Goal: Task Accomplishment & Management: Manage account settings

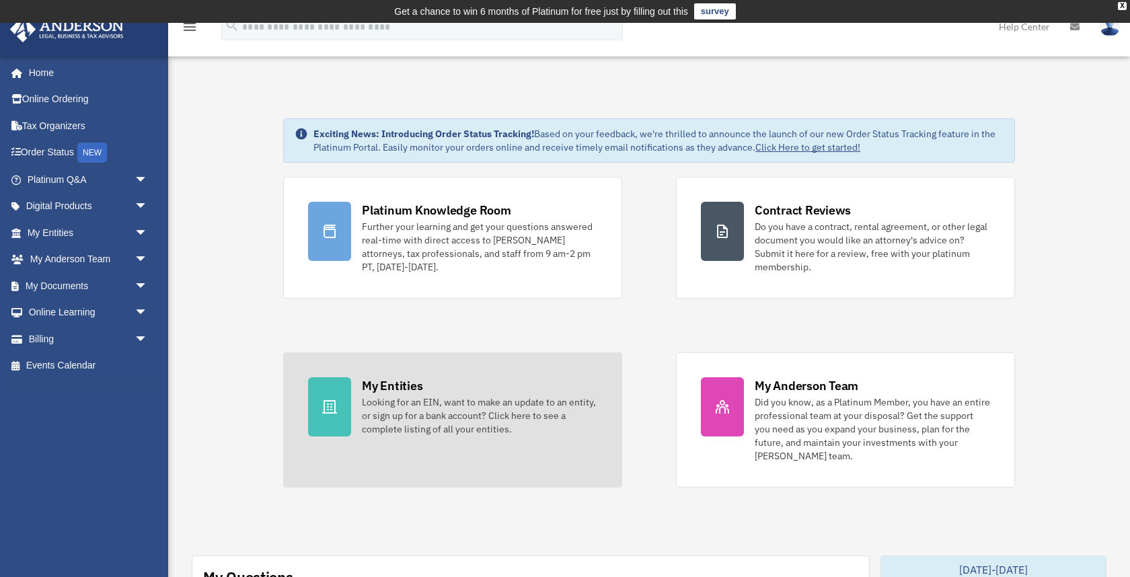
click at [402, 381] on div "My Entities" at bounding box center [392, 385] width 61 height 17
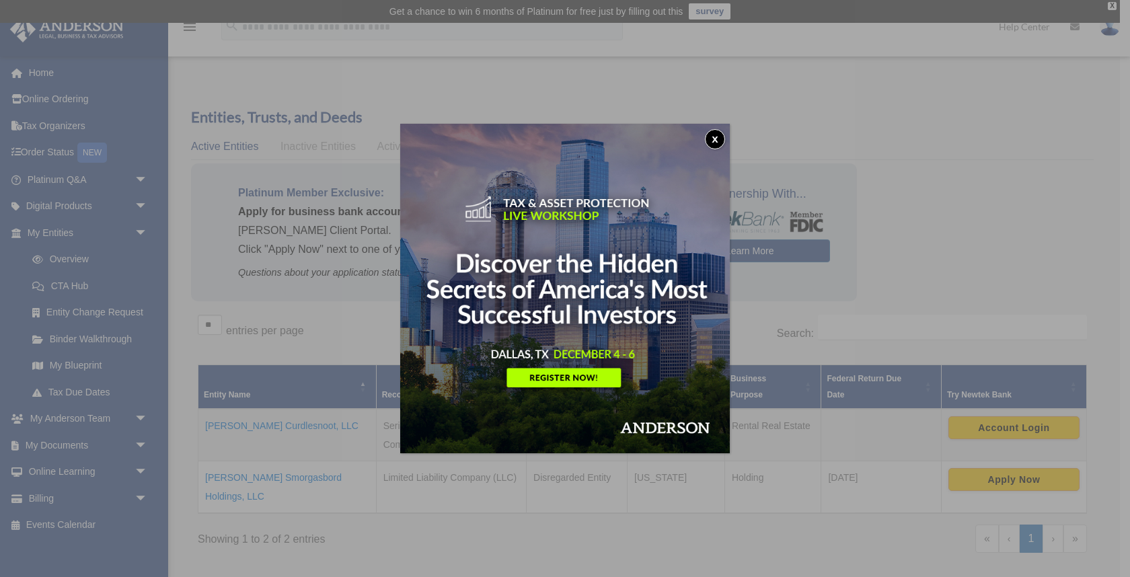
click at [718, 143] on button "x" at bounding box center [715, 139] width 20 height 20
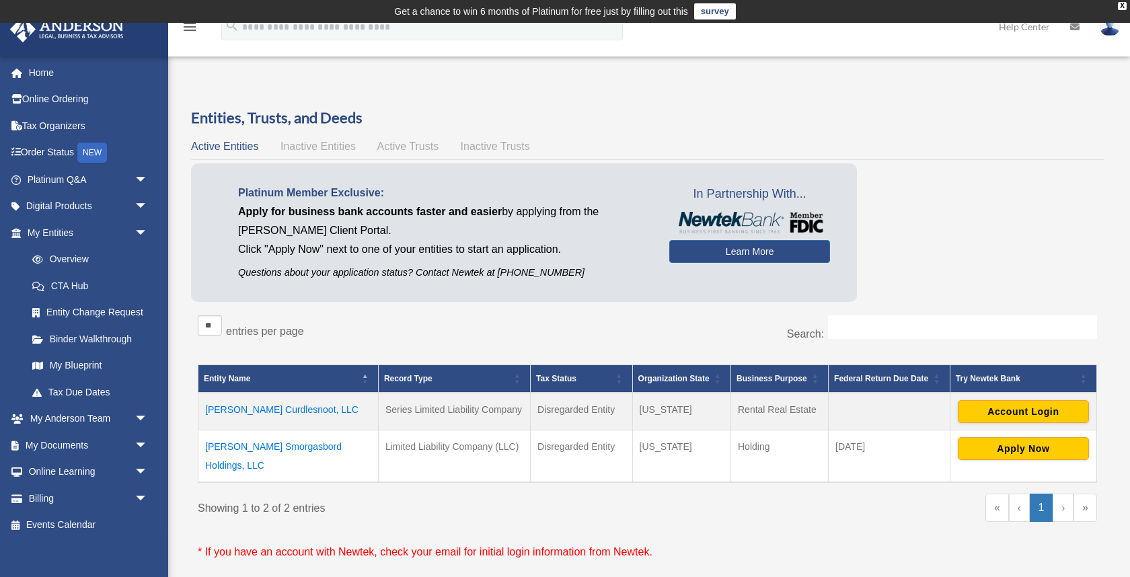
click at [275, 411] on td "Bonaparte Curdlesnoot, LLC" at bounding box center [288, 412] width 180 height 38
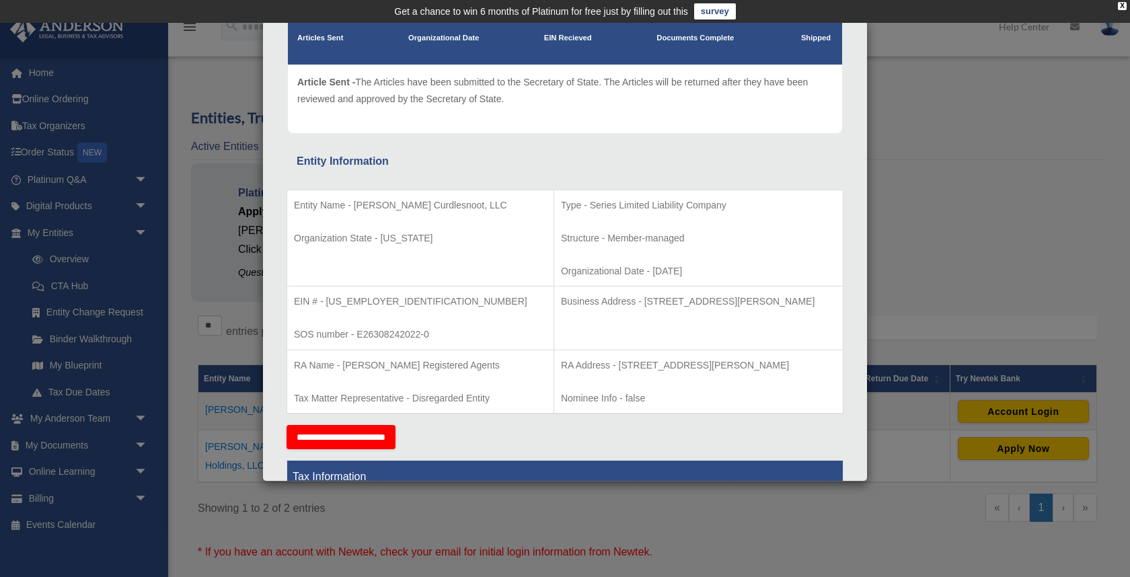
scroll to position [126, 0]
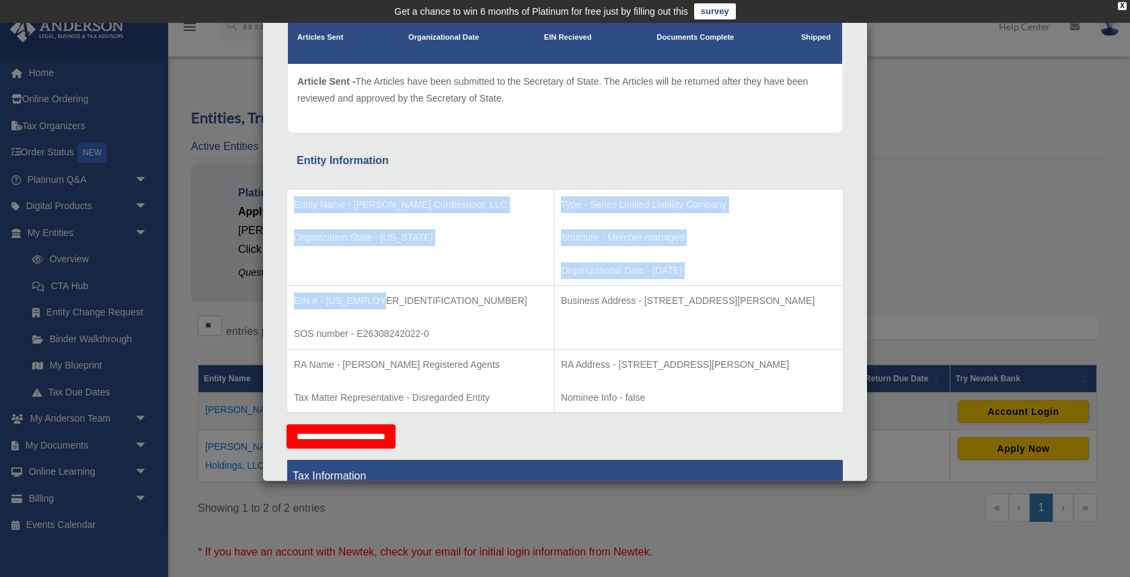
drag, startPoint x: 377, startPoint y: 301, endPoint x: 285, endPoint y: 297, distance: 92.2
click at [400, 289] on td "EIN # - 92-0422787 SOS number - E26308242022-0" at bounding box center [420, 318] width 267 height 64
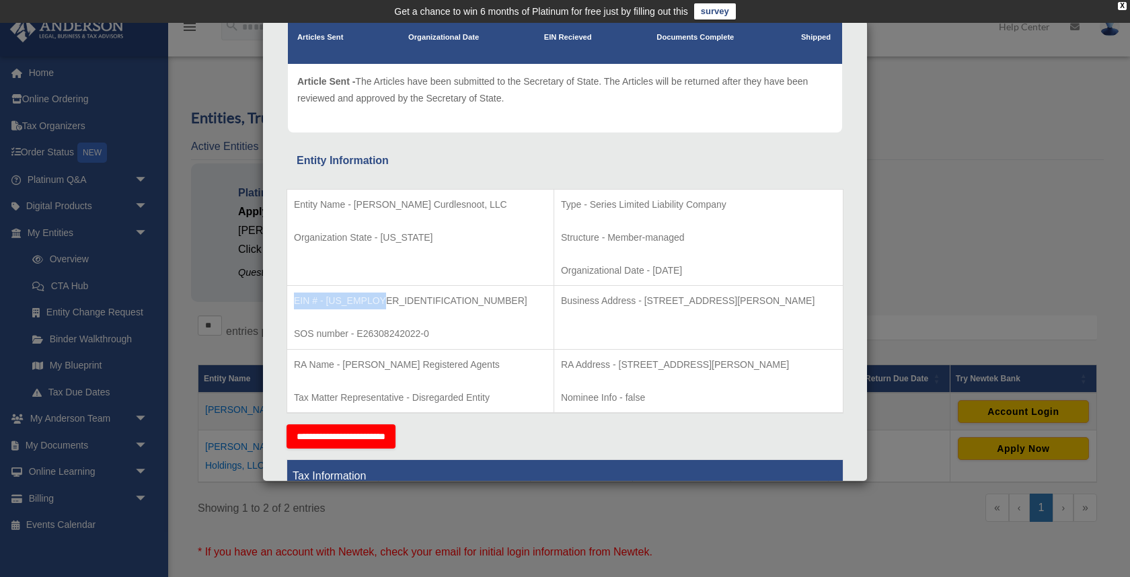
drag, startPoint x: 392, startPoint y: 303, endPoint x: 293, endPoint y: 301, distance: 99.6
click at [293, 301] on td "EIN # - 92-0422787 SOS number - E26308242022-0" at bounding box center [420, 318] width 267 height 64
copy p "EIN # - 92-0422787"
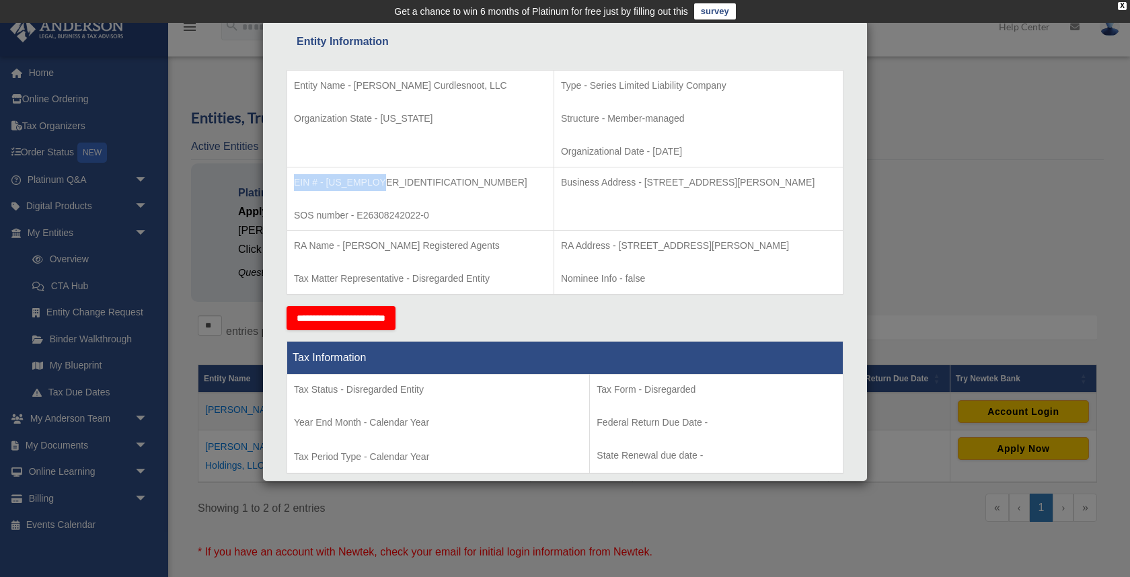
scroll to position [250, 0]
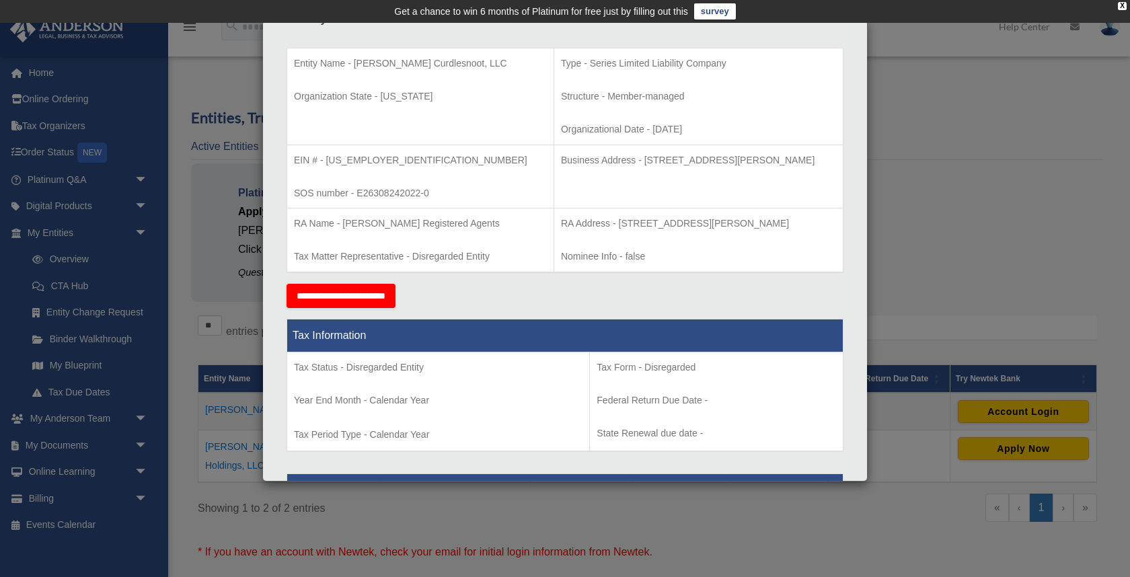
click at [968, 172] on div "Details × Articles Sent Organizational Date" at bounding box center [565, 288] width 1130 height 577
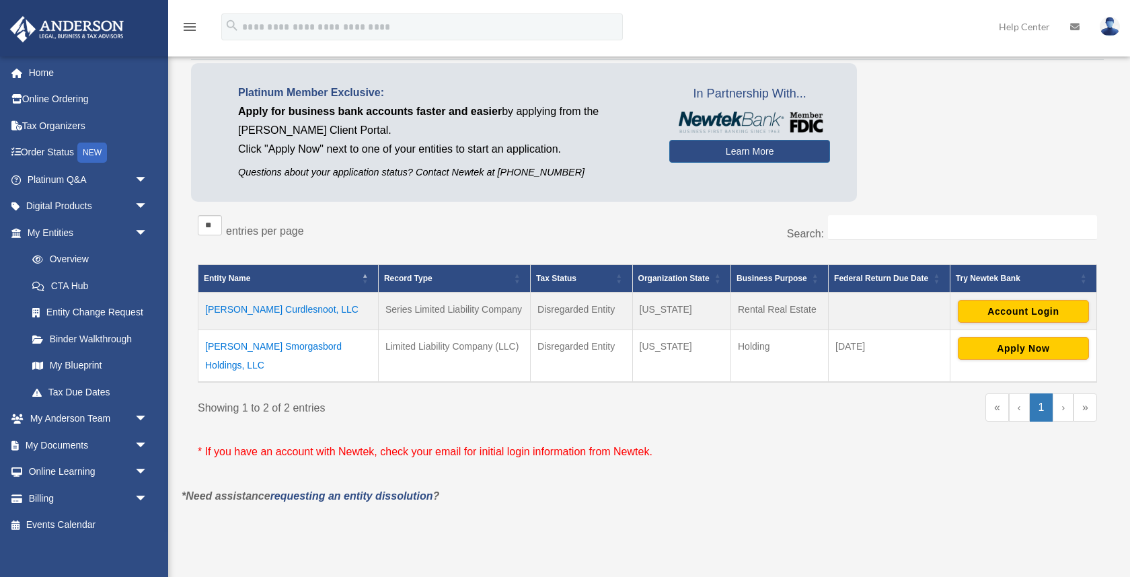
scroll to position [11, 0]
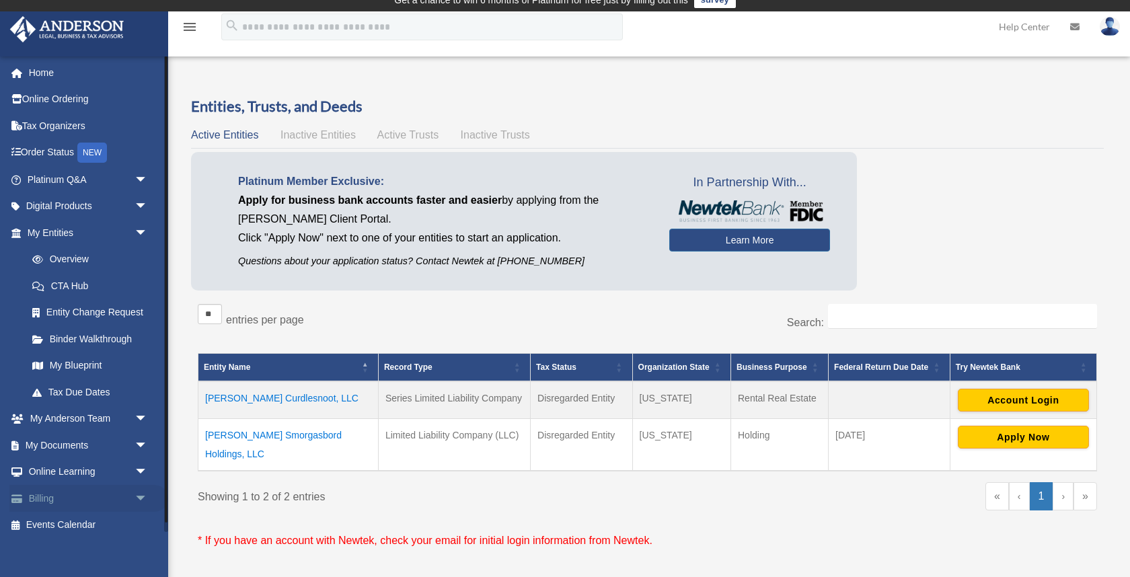
click at [57, 494] on link "Billing arrow_drop_down" at bounding box center [88, 498] width 159 height 27
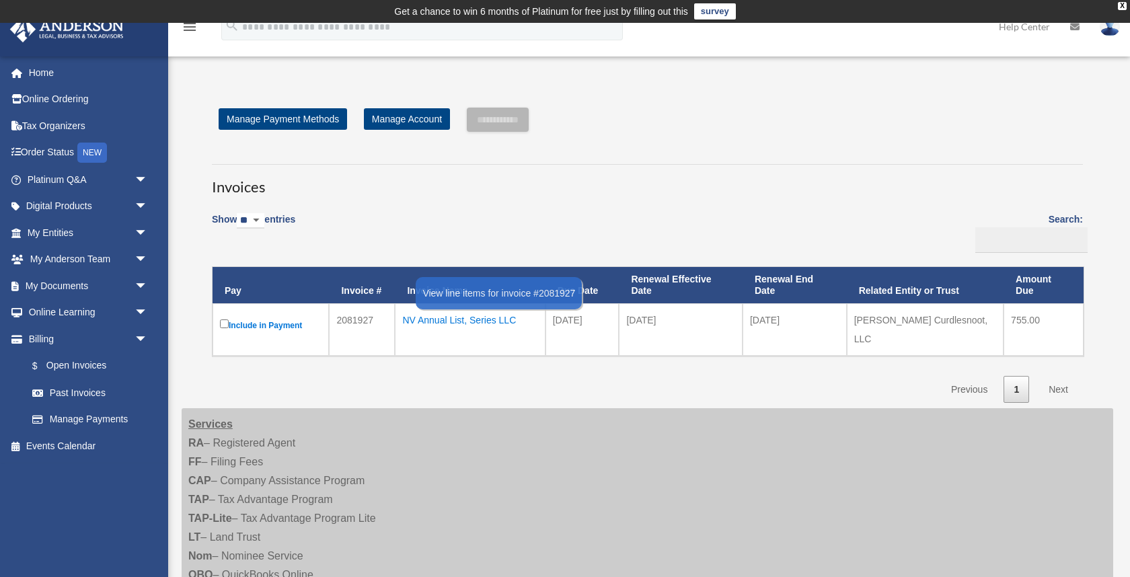
click at [494, 319] on div "NV Annual List, Series LLC" at bounding box center [469, 320] width 135 height 19
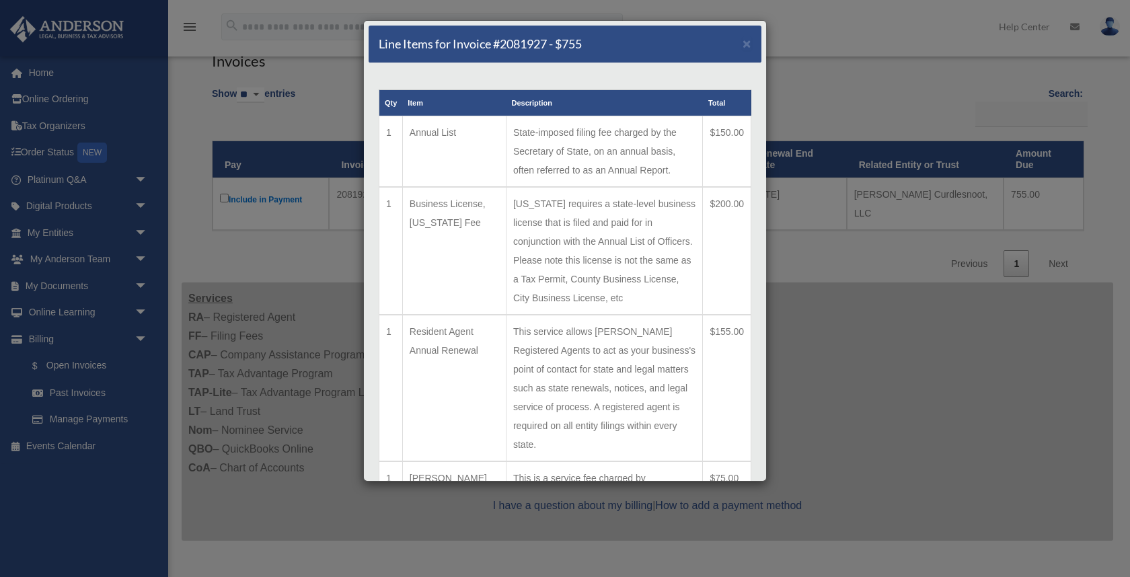
scroll to position [122, 0]
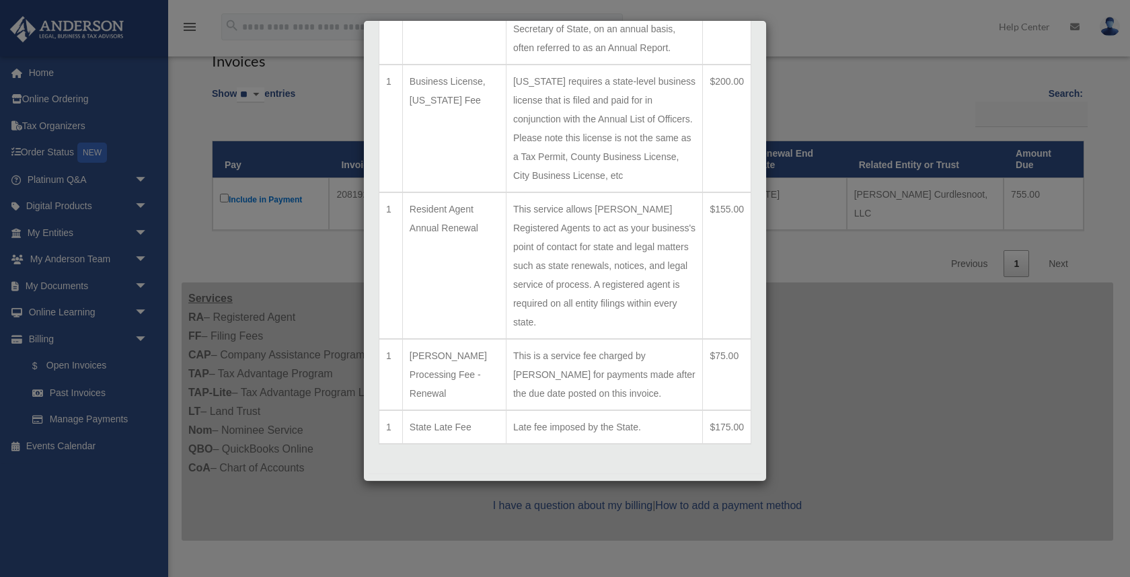
click at [827, 333] on div "Line Items for Invoice #2081927 - $755 × Qty Item Description Total 1 Annual Li…" at bounding box center [565, 288] width 1130 height 577
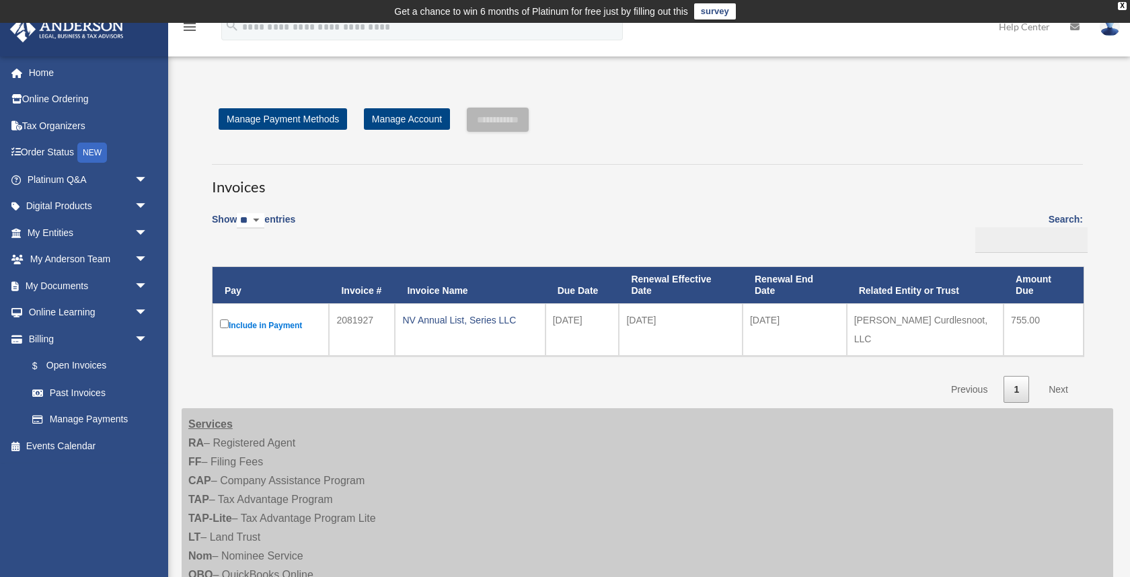
scroll to position [0, 0]
click at [507, 124] on input "**********" at bounding box center [498, 120] width 62 height 24
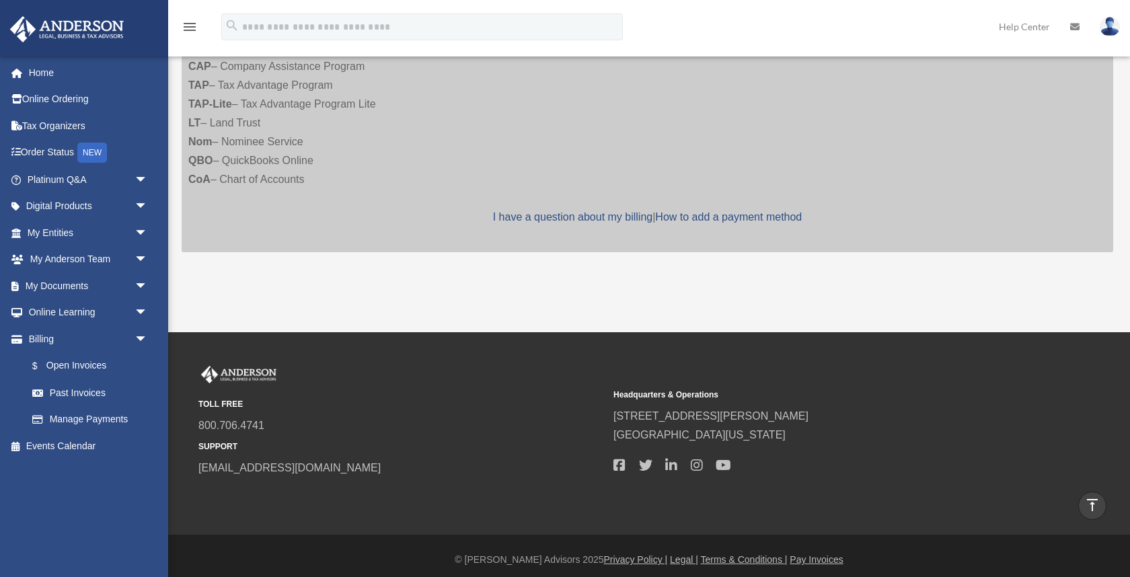
scroll to position [768, 0]
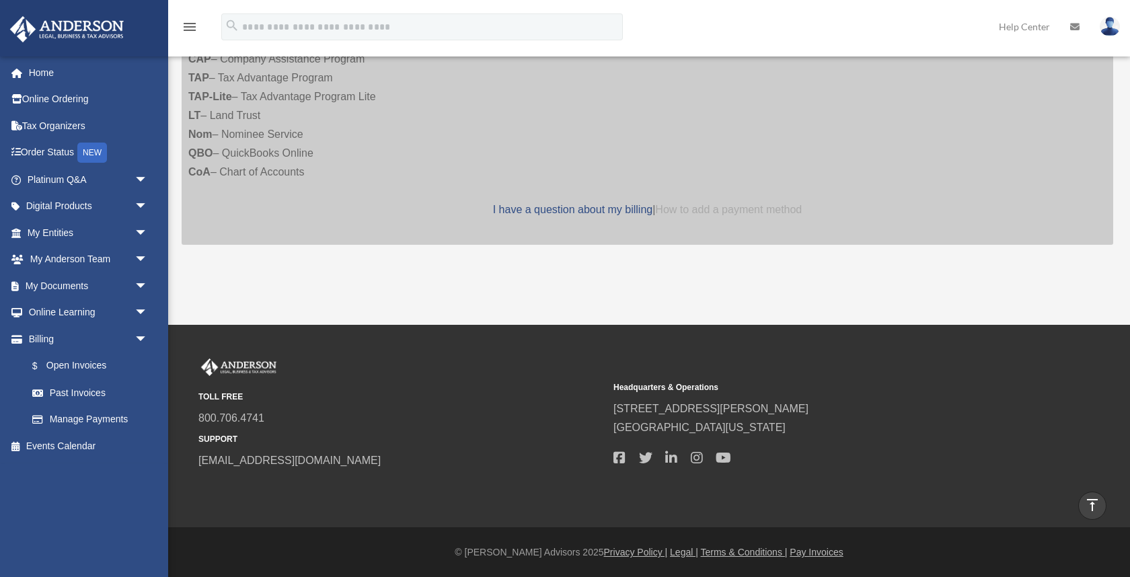
click at [732, 206] on link "How to add a payment method" at bounding box center [728, 209] width 147 height 11
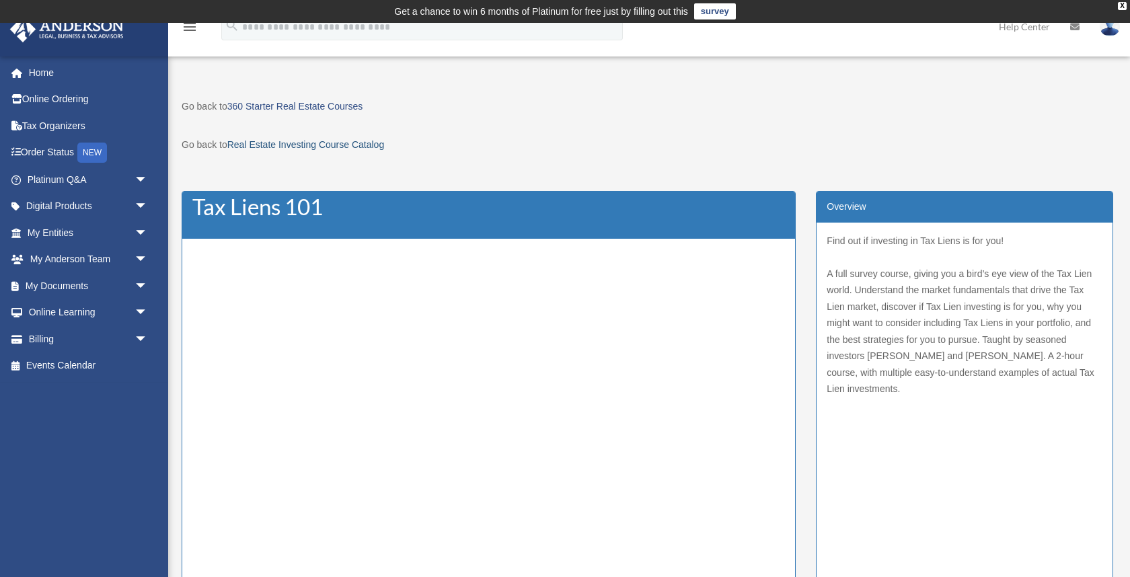
click at [296, 147] on link "Real Estate Investing Course Catalog" at bounding box center [305, 144] width 157 height 11
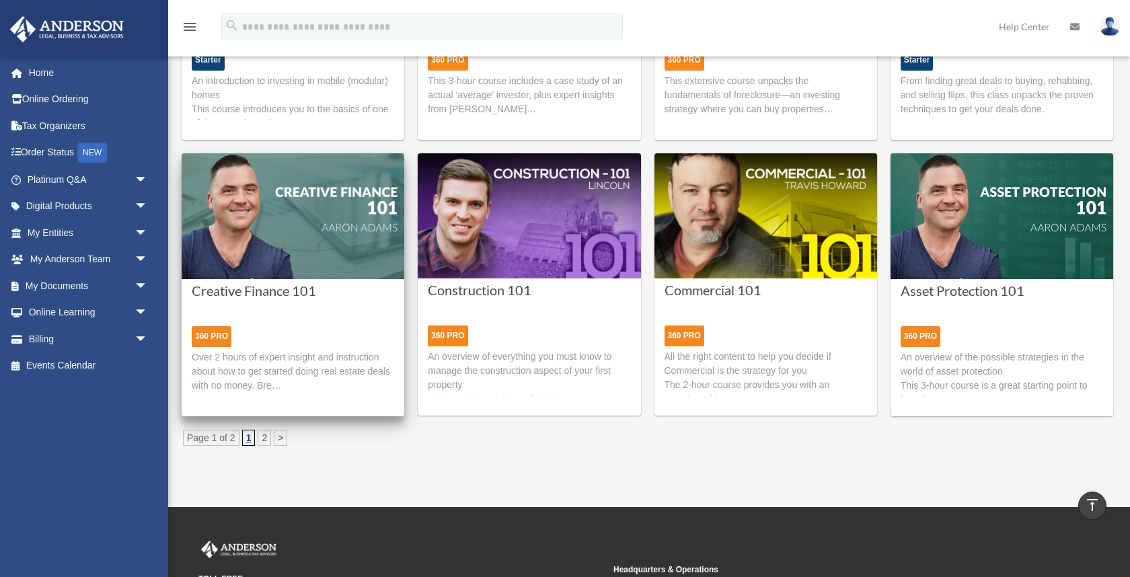
scroll to position [265, 0]
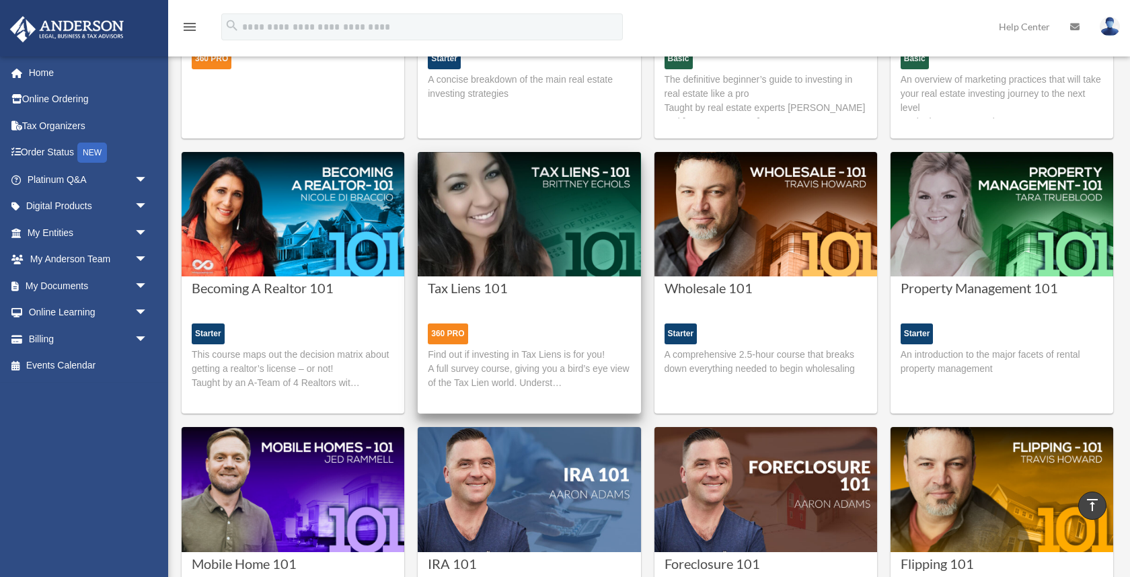
click at [454, 333] on div "360 PRO" at bounding box center [448, 334] width 40 height 21
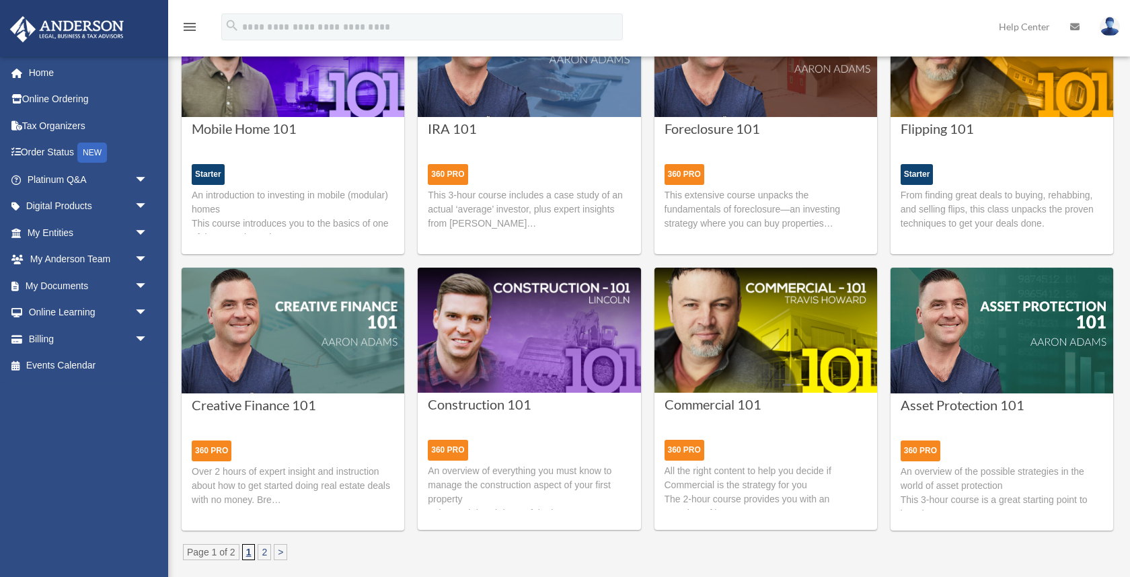
scroll to position [700, 0]
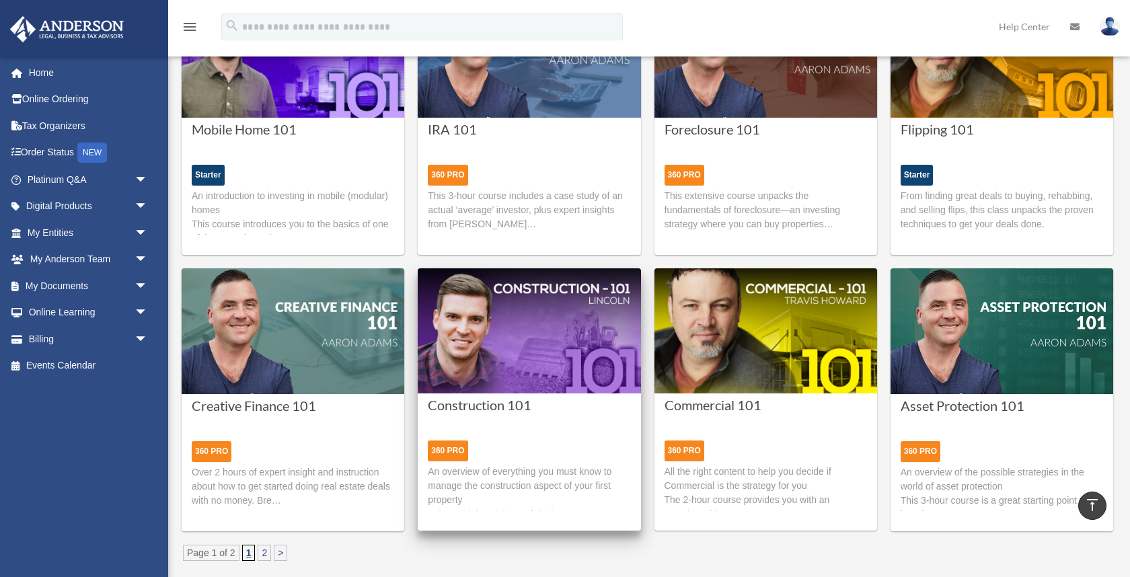
click at [524, 334] on img at bounding box center [529, 330] width 223 height 124
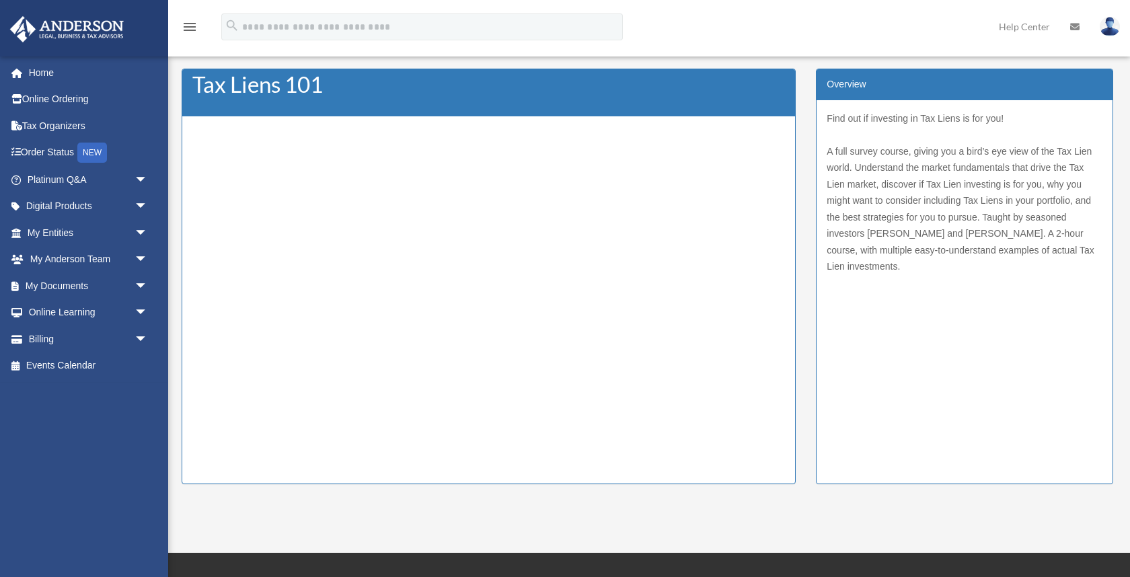
scroll to position [122, 0]
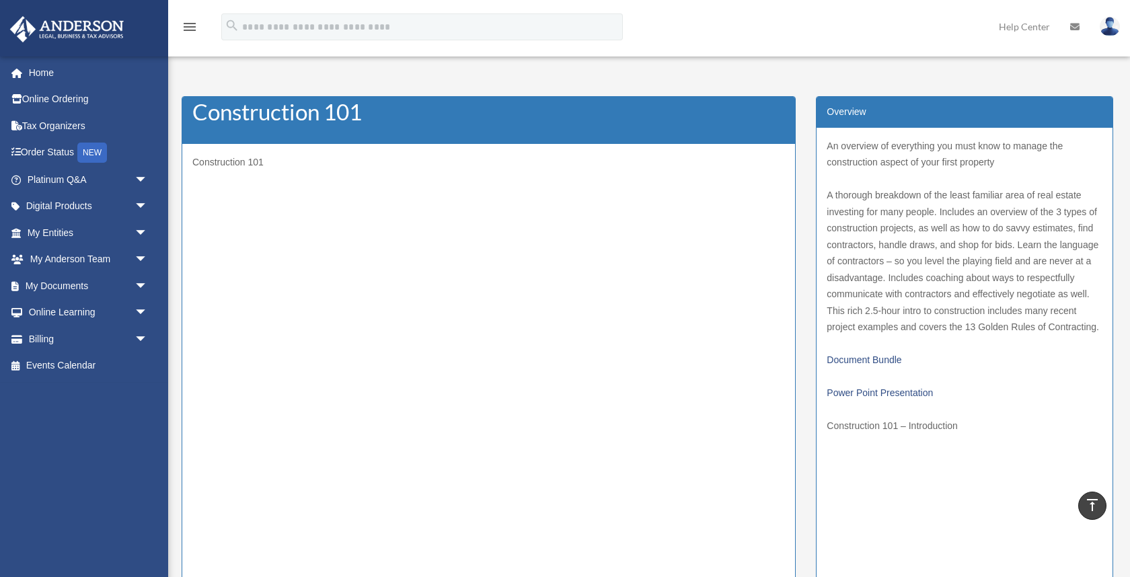
scroll to position [94, 0]
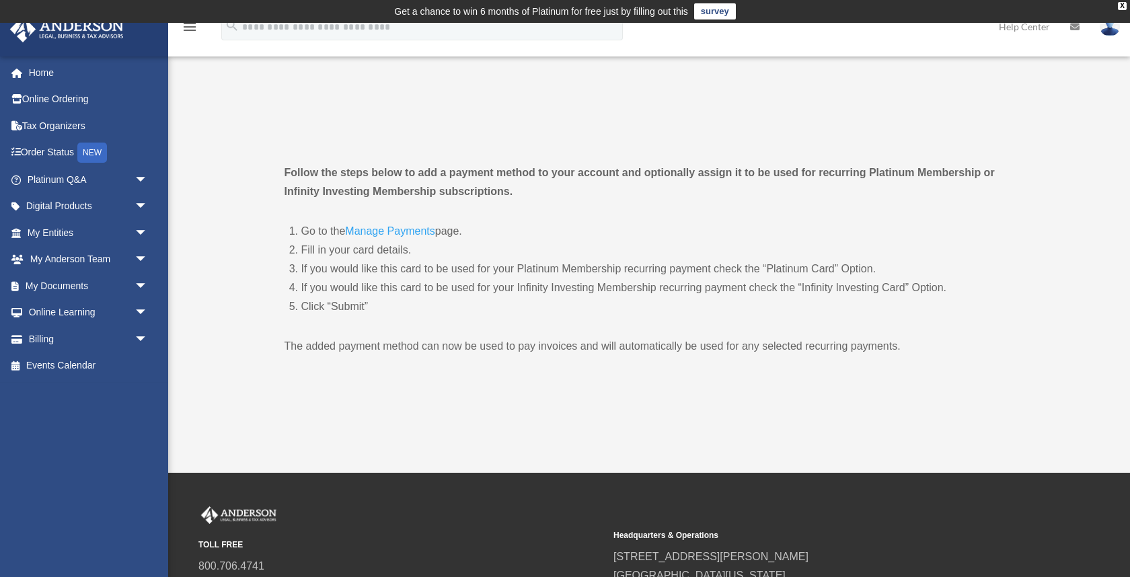
click at [398, 231] on link "Manage Payments" at bounding box center [389, 234] width 89 height 18
click at [65, 235] on link "My Entities arrow_drop_down" at bounding box center [88, 232] width 159 height 27
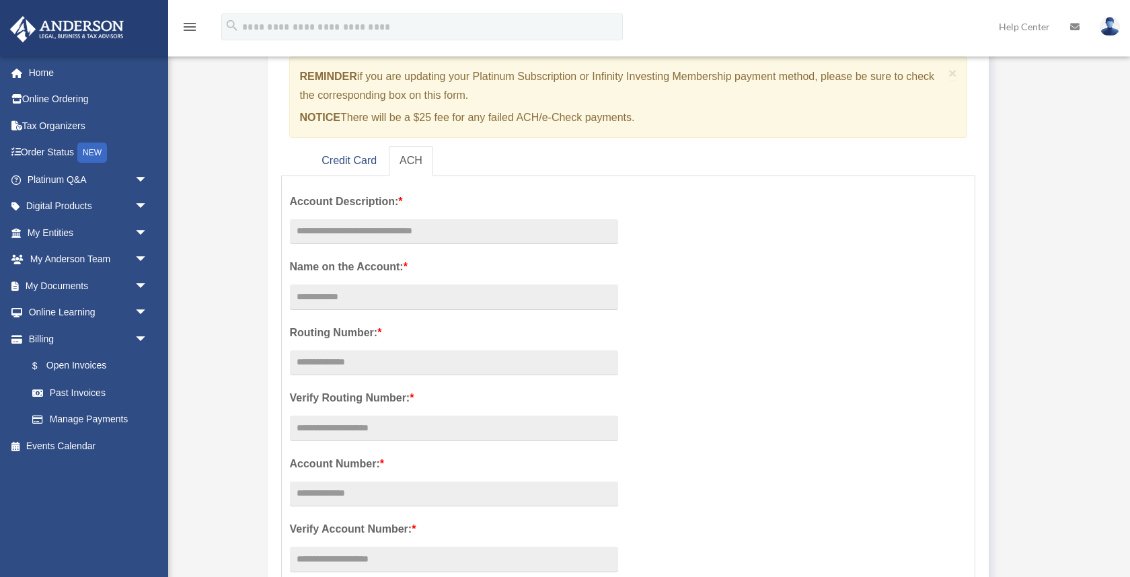
scroll to position [146, 0]
click at [371, 167] on link "Credit Card" at bounding box center [349, 160] width 77 height 30
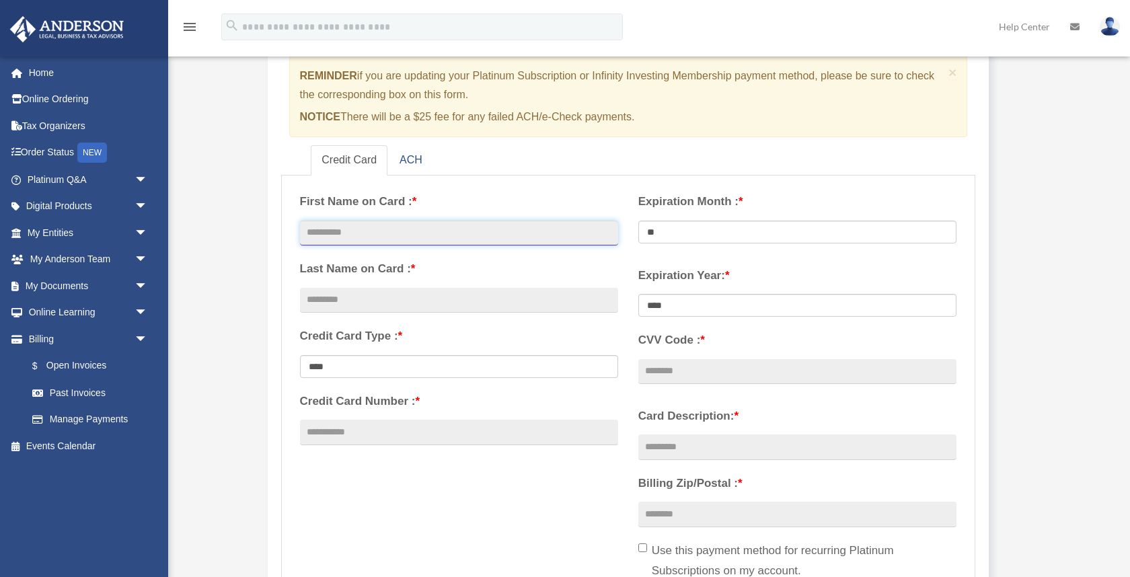
click at [388, 231] on input "text" at bounding box center [459, 234] width 318 height 26
type input "********"
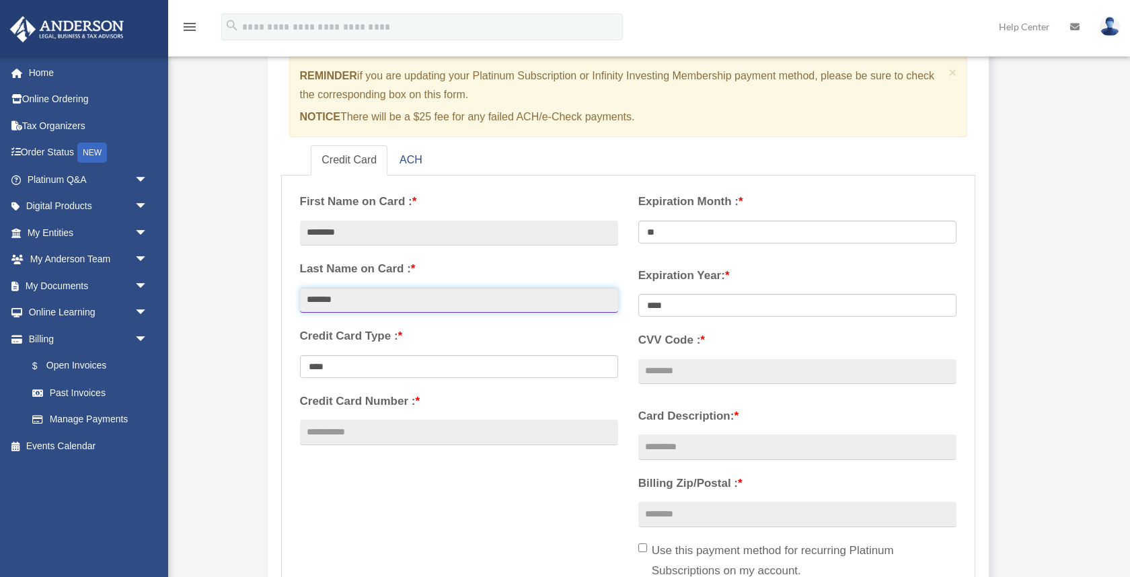
type input "*******"
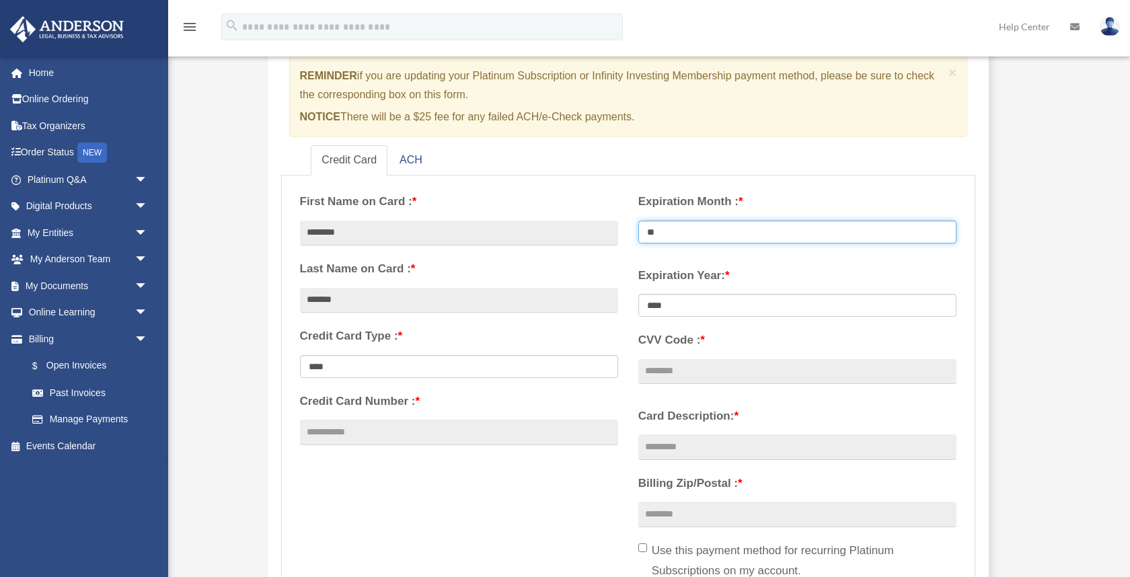
click at [681, 240] on select "** ** ** ** ** ** ** ** ** ** ** **" at bounding box center [797, 232] width 318 height 23
select select "**"
click at [638, 221] on select "** ** ** ** ** ** ** ** ** ** ** **" at bounding box center [797, 232] width 318 height 23
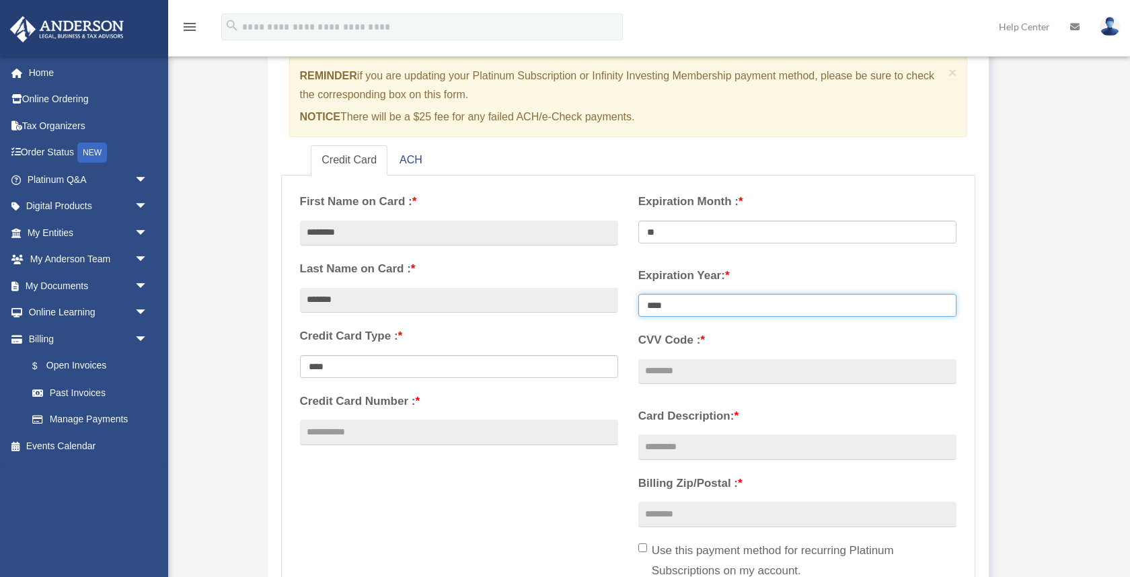
click at [739, 307] on select "**** **** **** **** **** **** **** **** ****" at bounding box center [797, 305] width 318 height 23
select select "****"
click at [638, 294] on select "**** **** **** **** **** **** **** **** ****" at bounding box center [797, 305] width 318 height 23
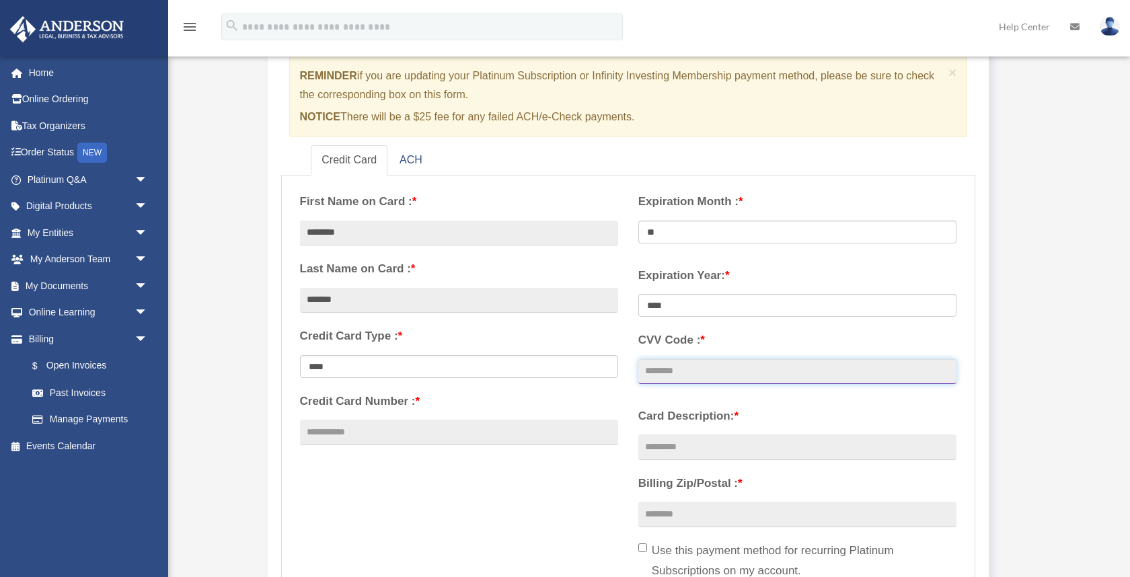
click at [762, 376] on input "CVV Code : *" at bounding box center [797, 372] width 318 height 26
type input "***"
click at [614, 461] on div "**********" at bounding box center [628, 408] width 677 height 449
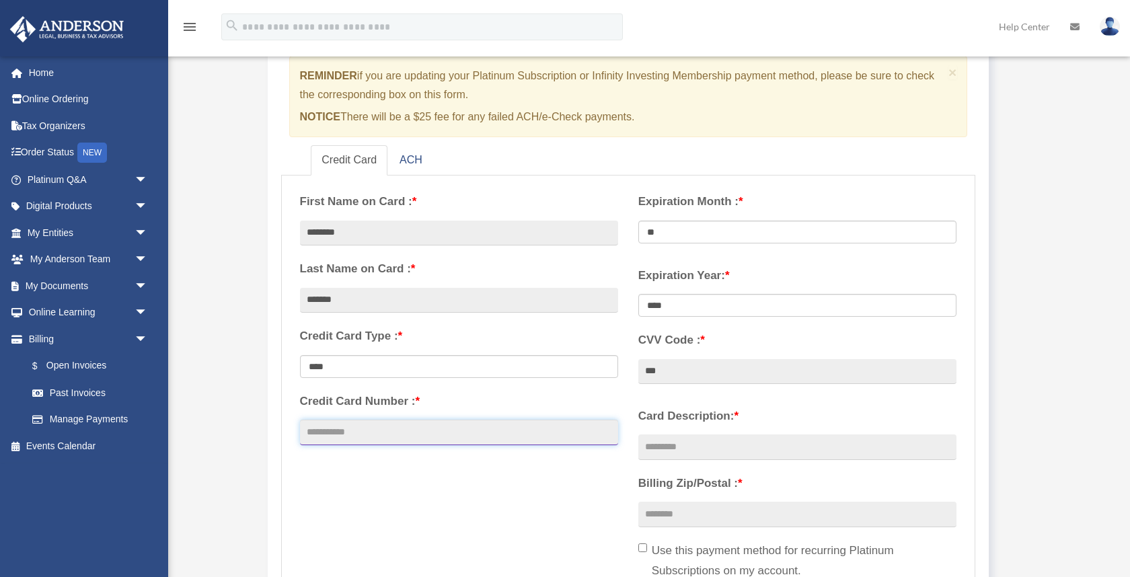
click at [447, 433] on input "Credit Card Number : *" at bounding box center [459, 433] width 318 height 26
type input "**********"
click at [328, 478] on div "**********" at bounding box center [628, 408] width 677 height 449
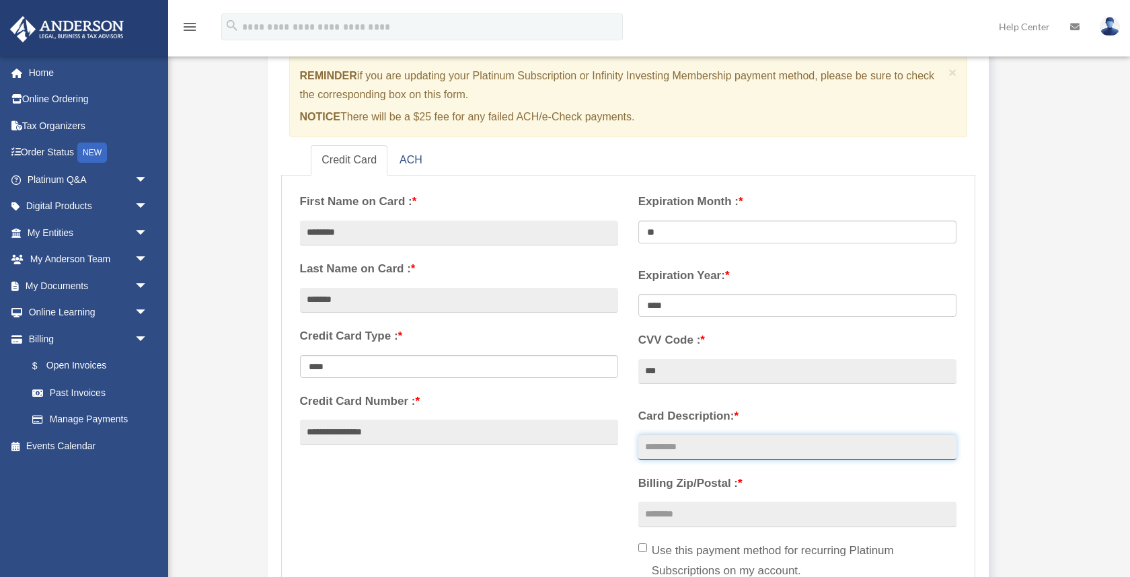
click at [760, 447] on input "Card Description: *" at bounding box center [797, 448] width 318 height 26
type input "**********"
click at [754, 511] on input "Billing Zip/Postal : *" at bounding box center [797, 515] width 318 height 26
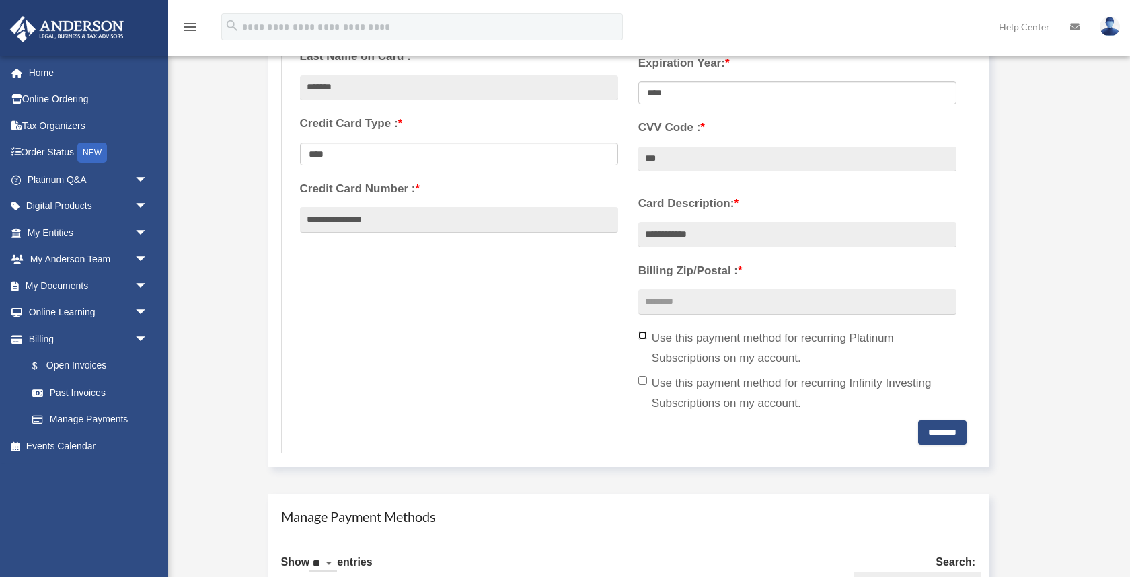
scroll to position [363, 0]
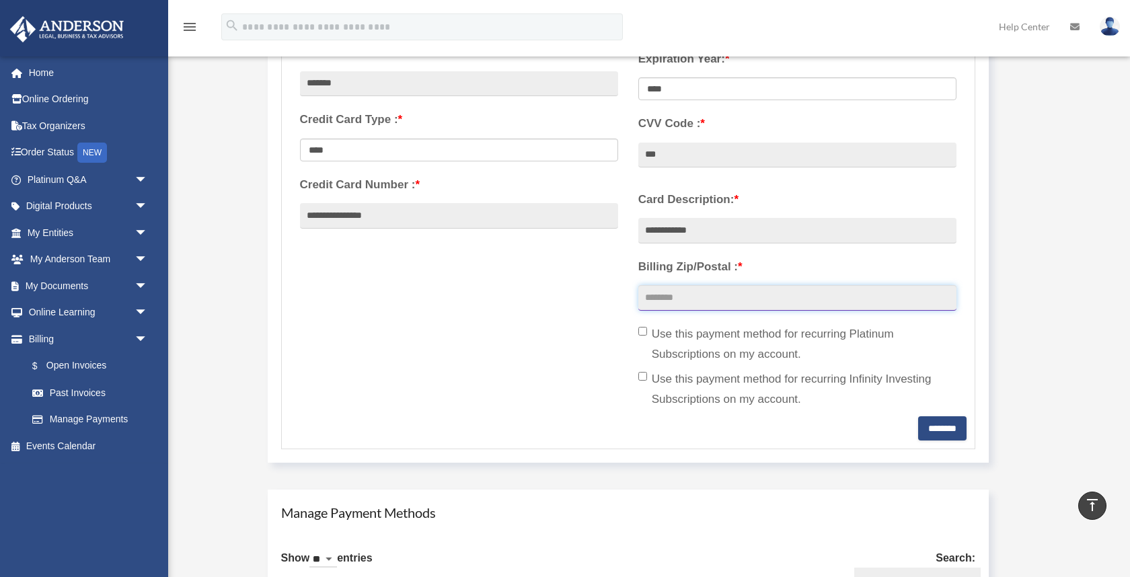
click at [734, 294] on input "Billing Zip/Postal : *" at bounding box center [797, 298] width 318 height 26
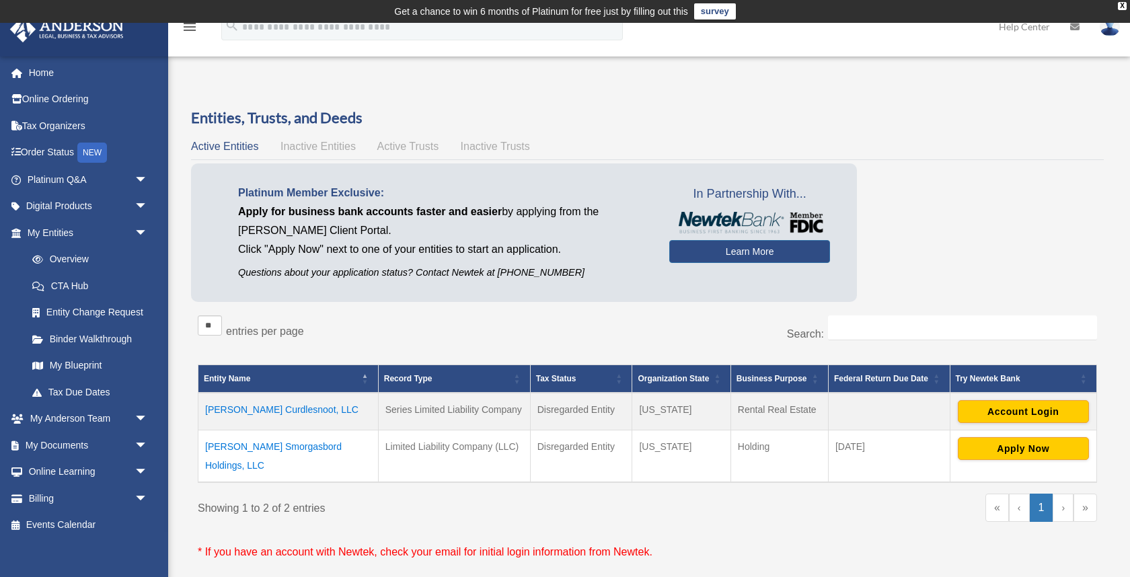
click at [291, 408] on td "[PERSON_NAME] Curdlesnoot, LLC" at bounding box center [288, 412] width 180 height 38
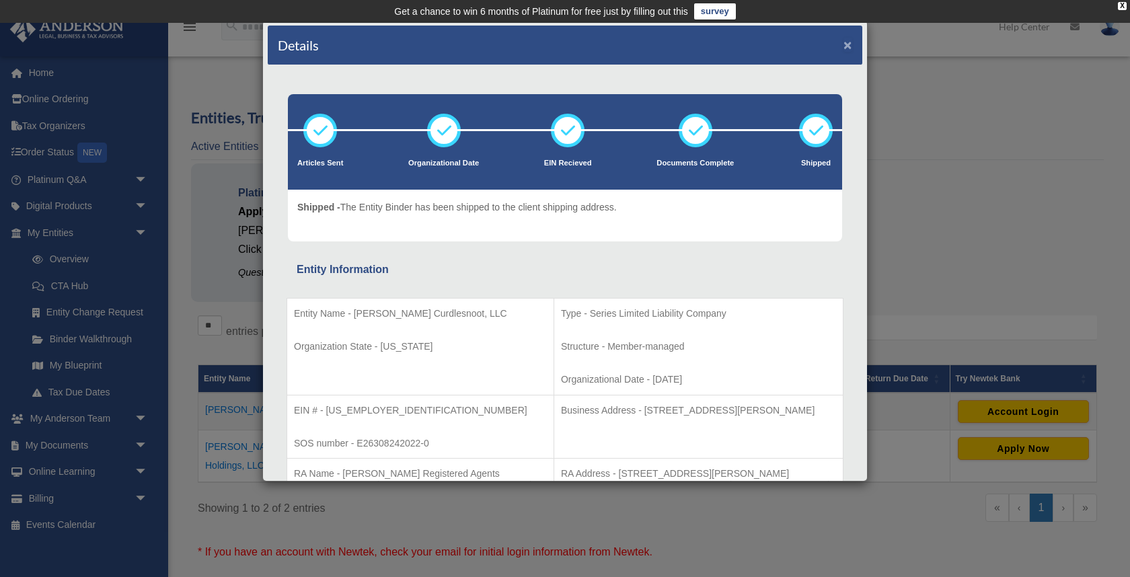
click at [850, 47] on button "×" at bounding box center [848, 45] width 9 height 14
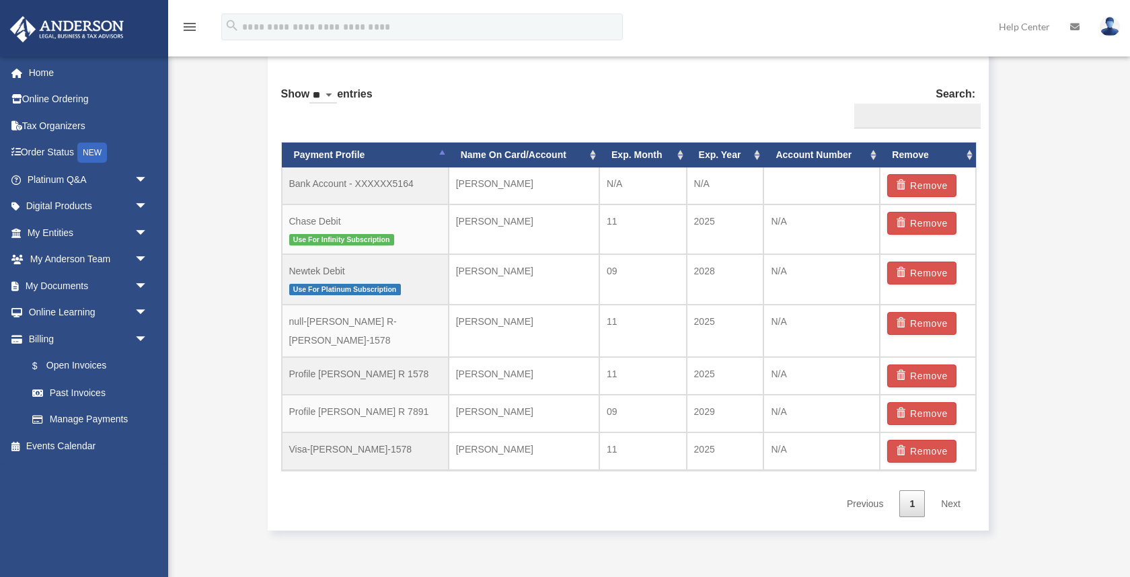
scroll to position [846, 0]
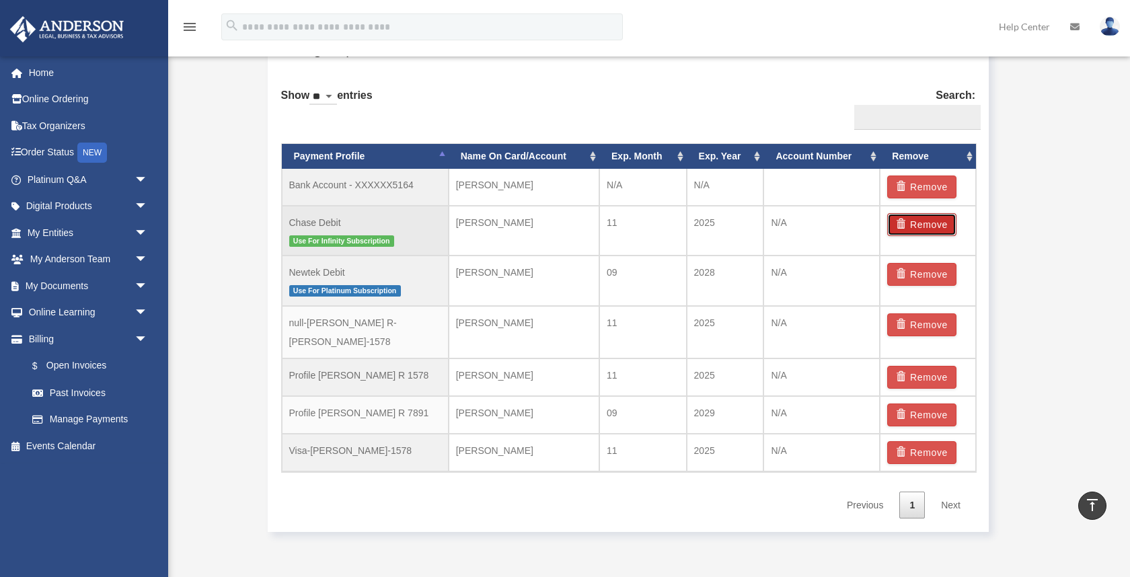
click at [934, 225] on button "Remove" at bounding box center [921, 224] width 69 height 23
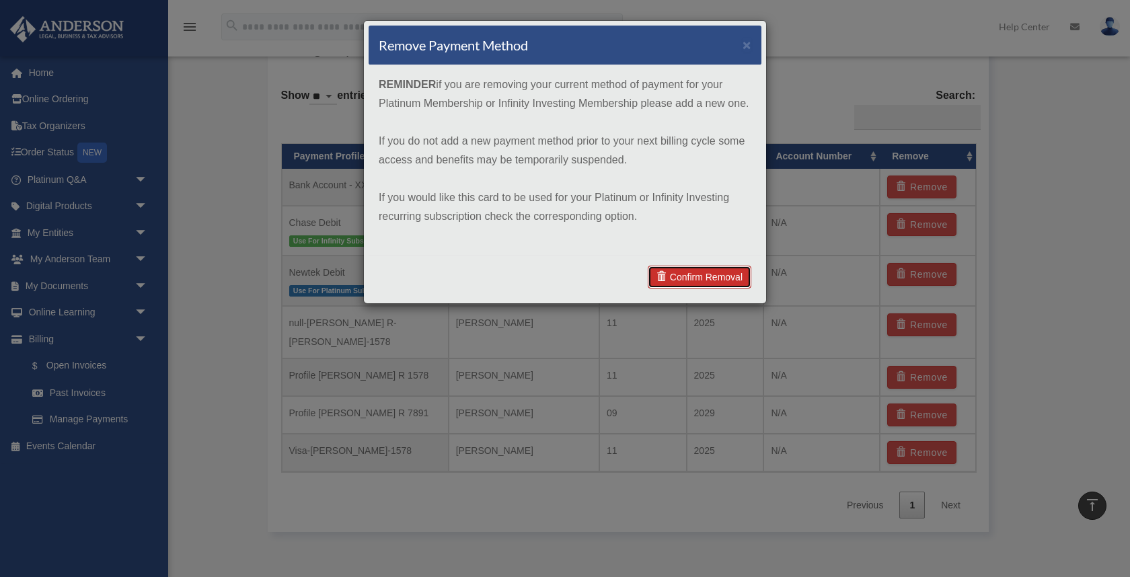
click at [722, 274] on link "Confirm Removal" at bounding box center [700, 277] width 104 height 23
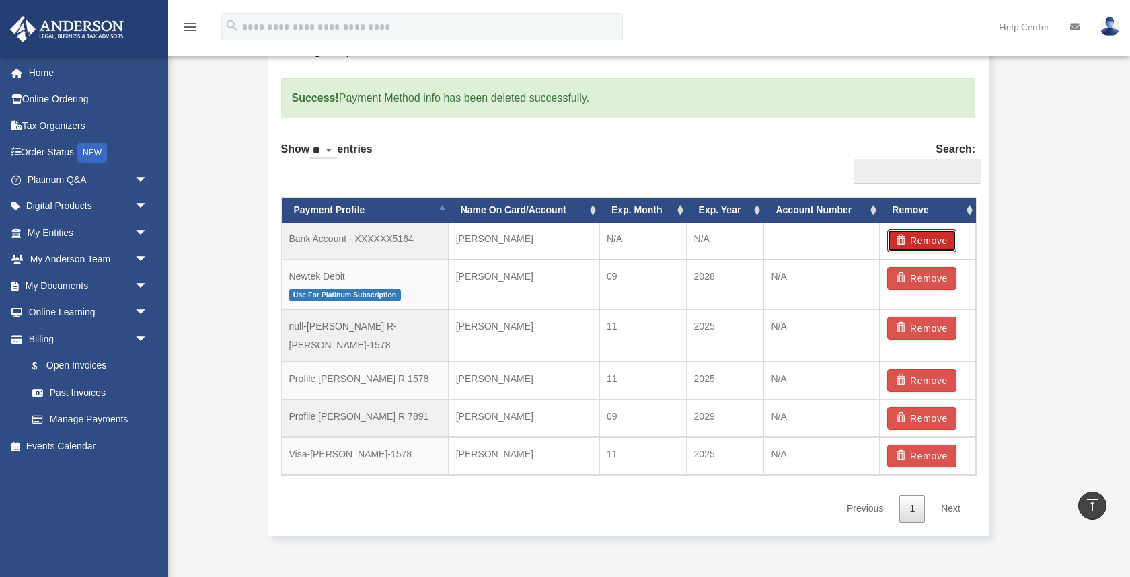
click at [928, 244] on button "Remove" at bounding box center [921, 240] width 69 height 23
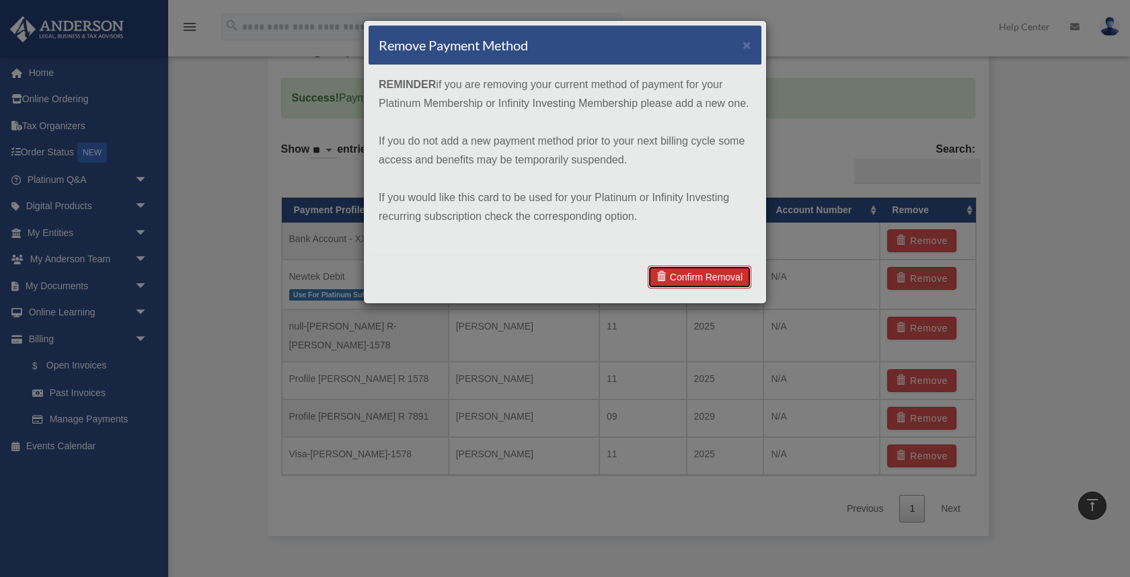
click at [710, 279] on link "Confirm Removal" at bounding box center [700, 277] width 104 height 23
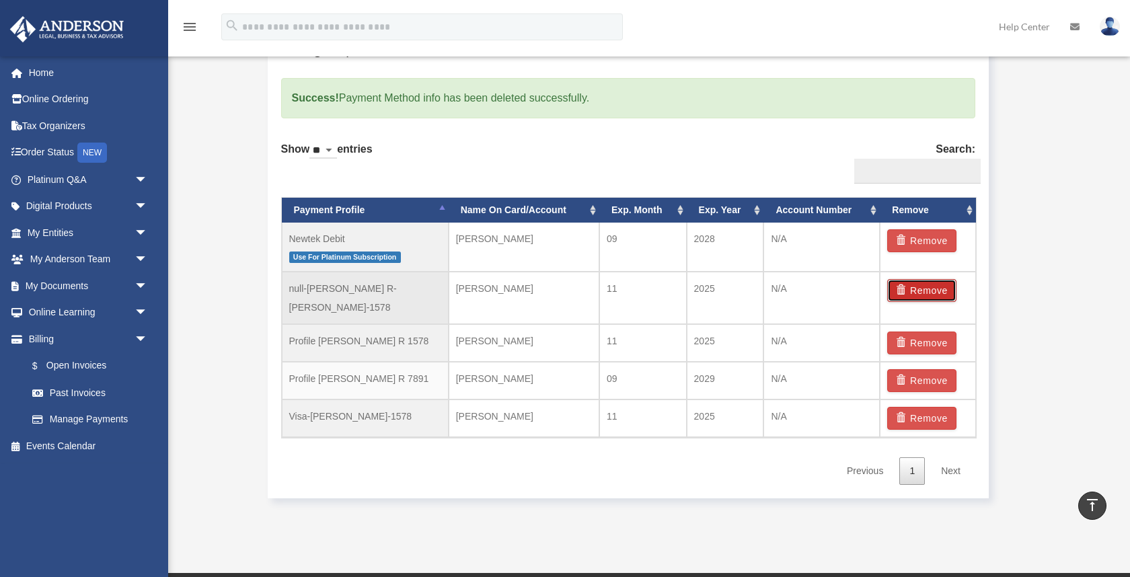
click at [932, 287] on button "Remove" at bounding box center [921, 290] width 69 height 23
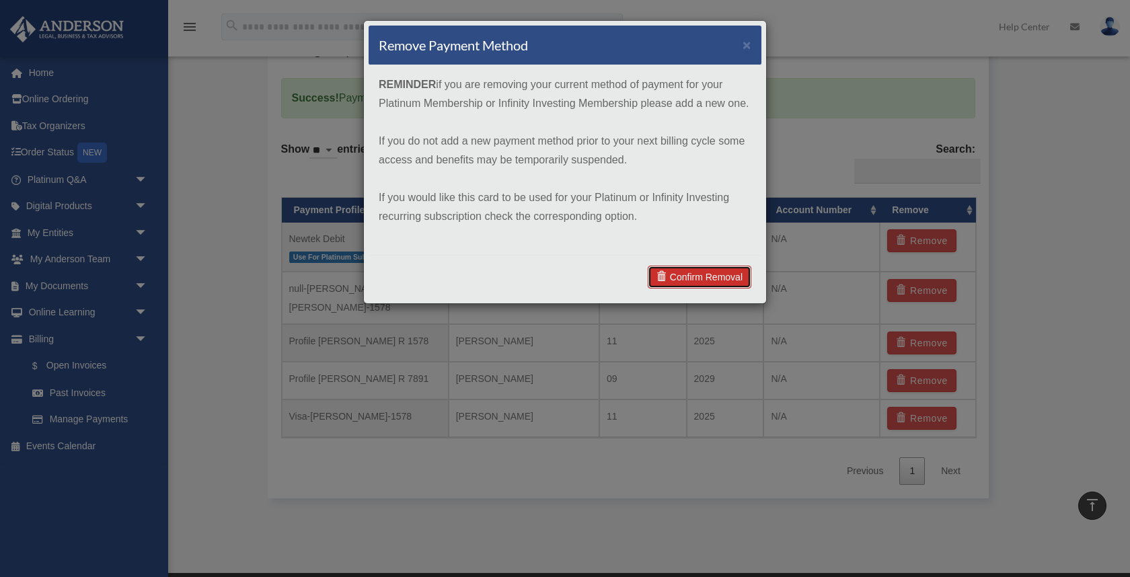
click at [711, 286] on link "Confirm Removal" at bounding box center [700, 277] width 104 height 23
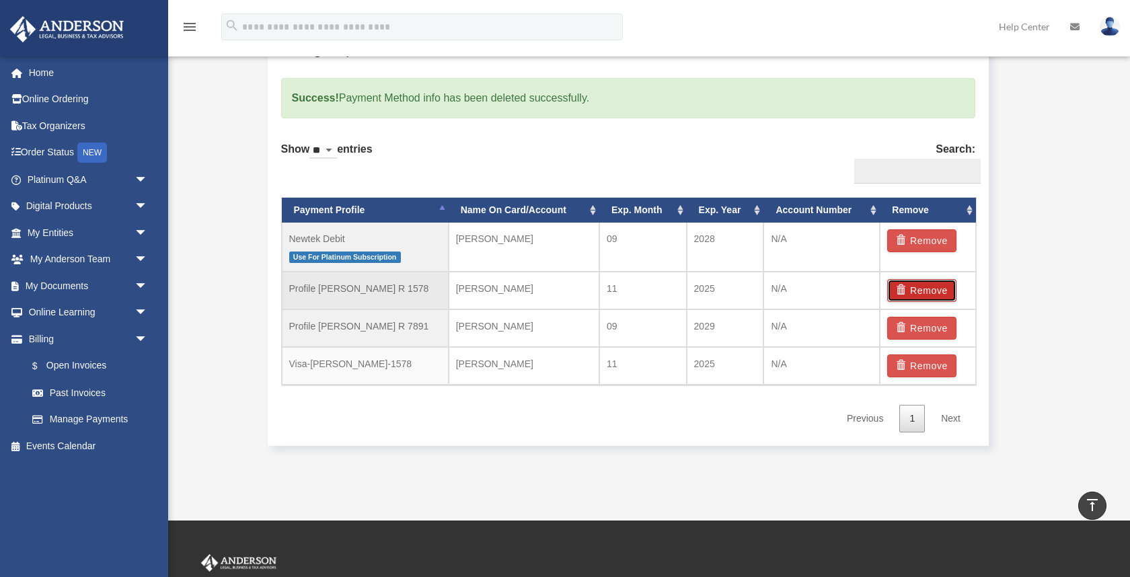
click at [920, 291] on button "Remove" at bounding box center [921, 290] width 69 height 23
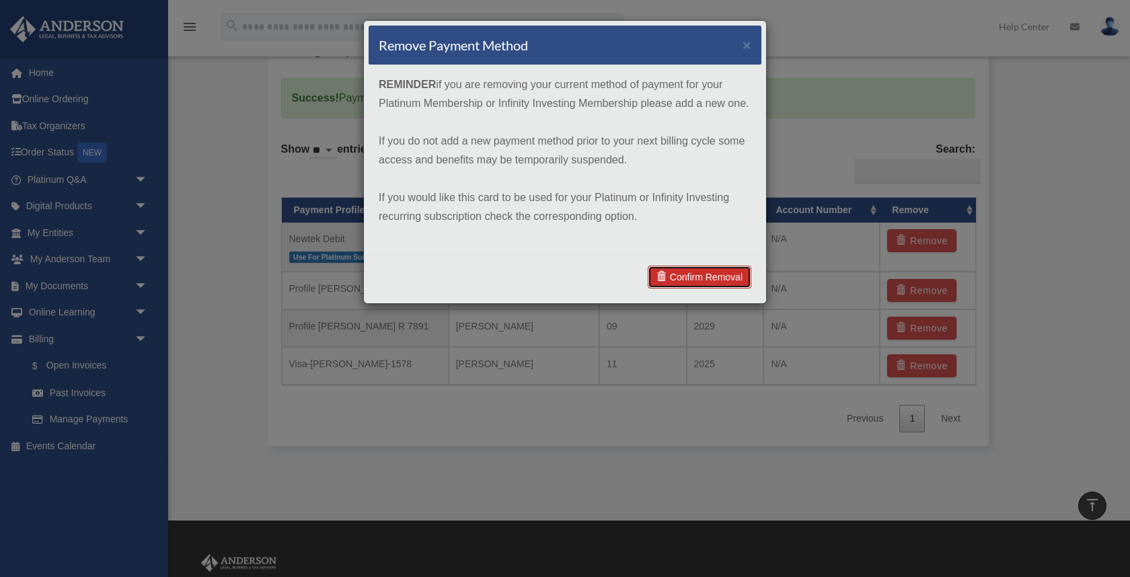
click at [717, 280] on link "Confirm Removal" at bounding box center [700, 277] width 104 height 23
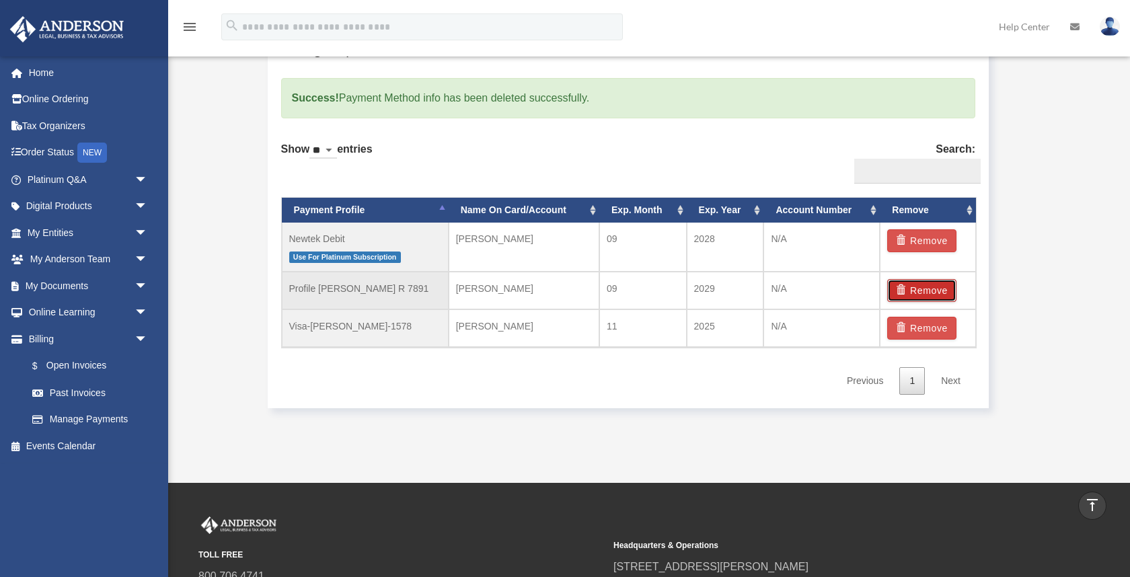
click at [940, 292] on button "Remove" at bounding box center [921, 290] width 69 height 23
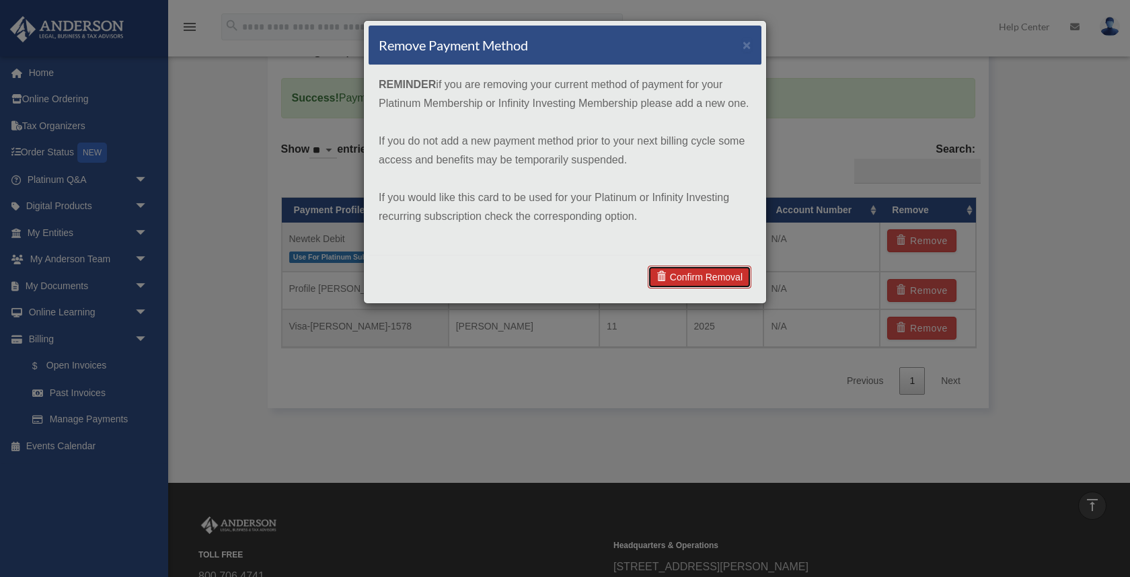
click at [688, 277] on link "Confirm Removal" at bounding box center [700, 277] width 104 height 23
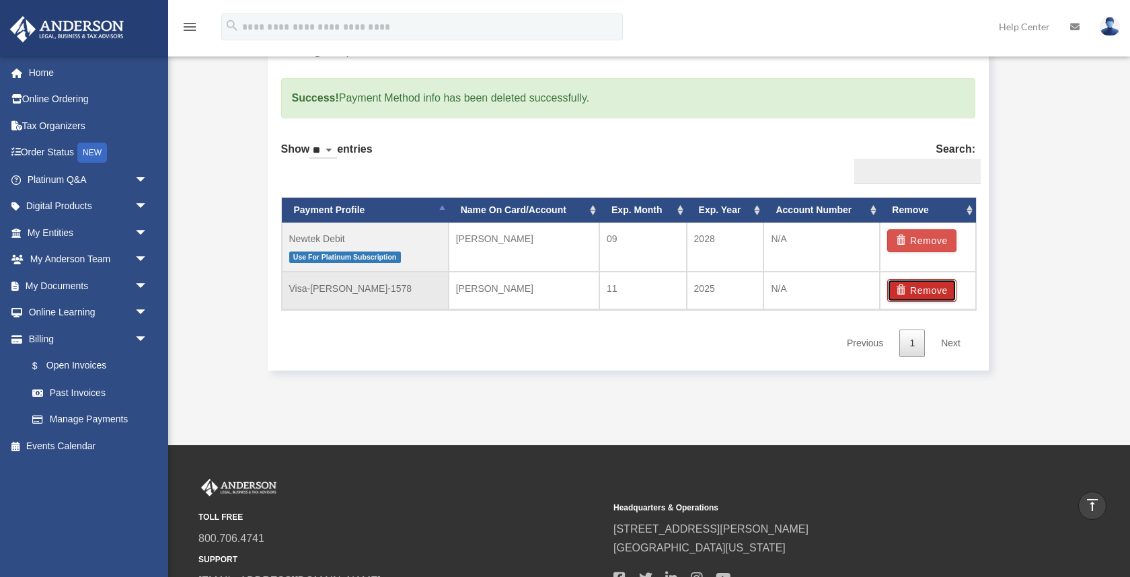
click at [938, 285] on button "Remove" at bounding box center [921, 290] width 69 height 23
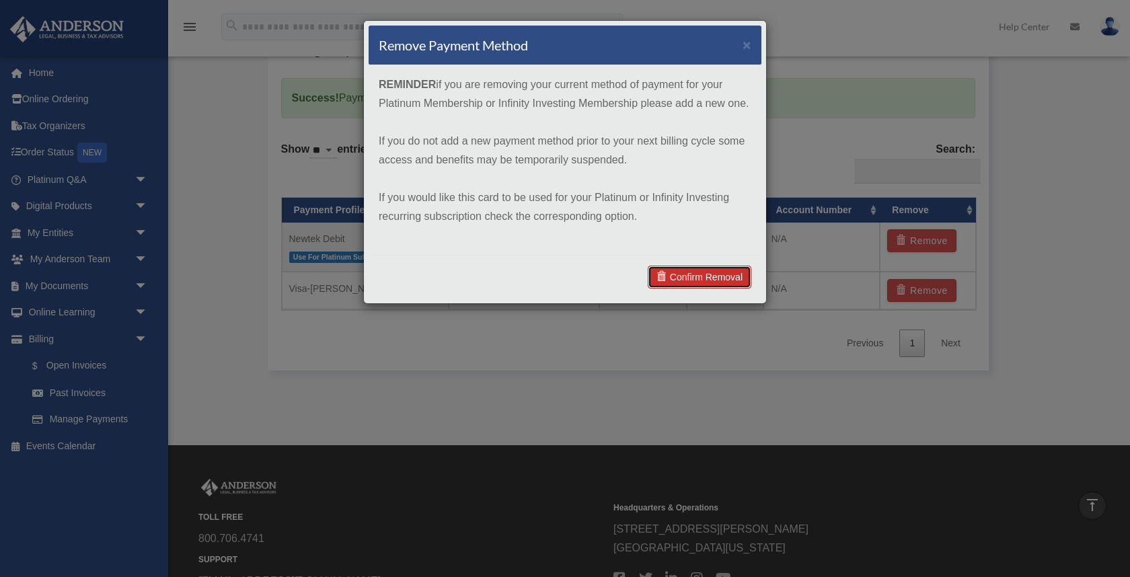
click at [700, 280] on link "Confirm Removal" at bounding box center [700, 277] width 104 height 23
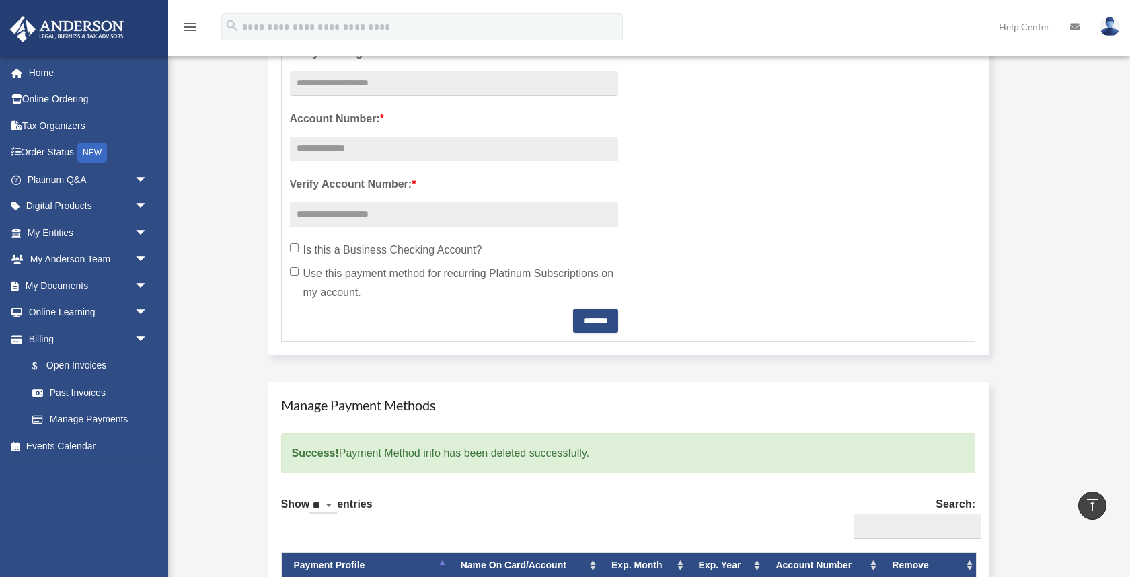
scroll to position [0, 0]
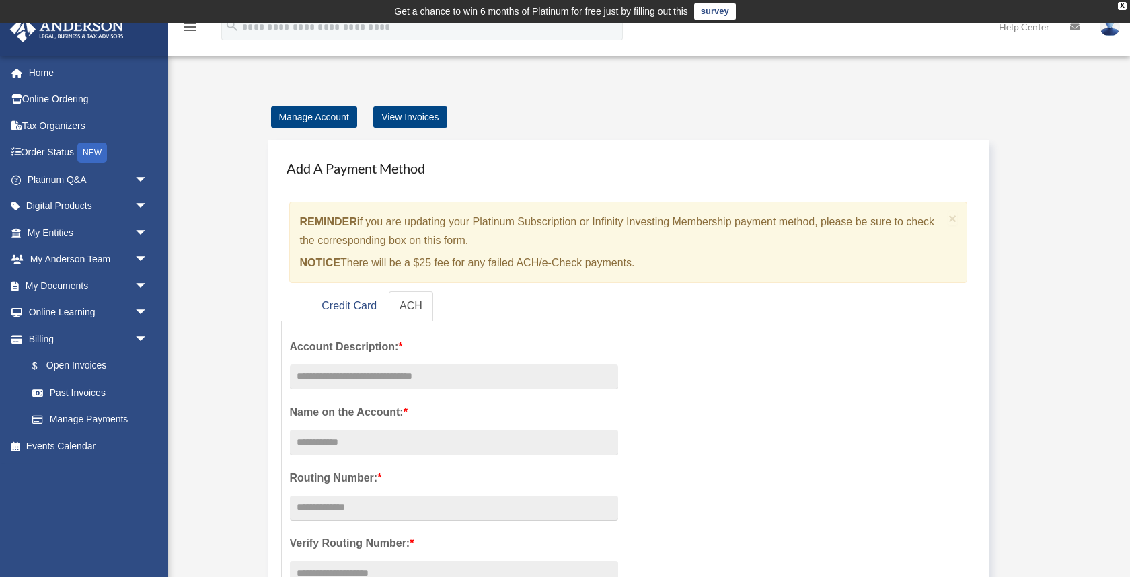
click at [85, 30] on img at bounding box center [67, 29] width 122 height 26
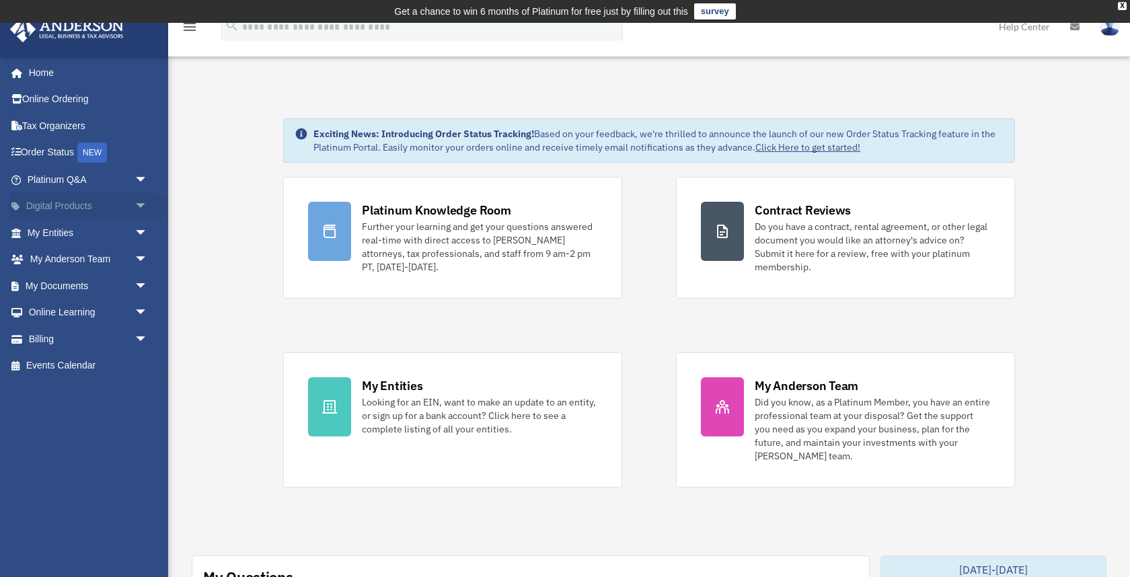
click at [55, 198] on link "Digital Products arrow_drop_down" at bounding box center [88, 206] width 159 height 27
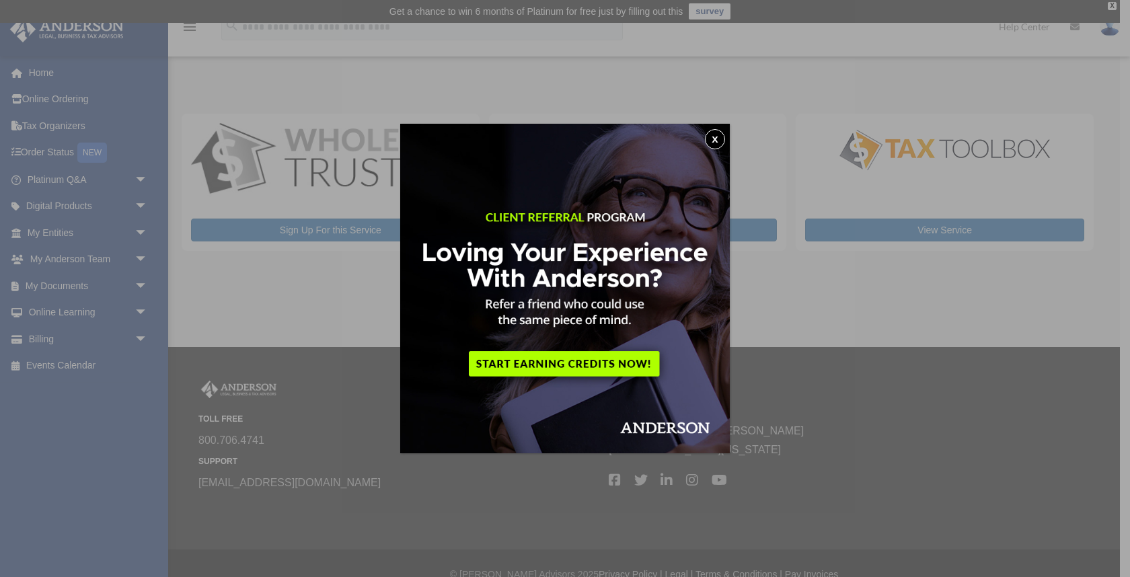
click at [721, 136] on button "x" at bounding box center [715, 139] width 20 height 20
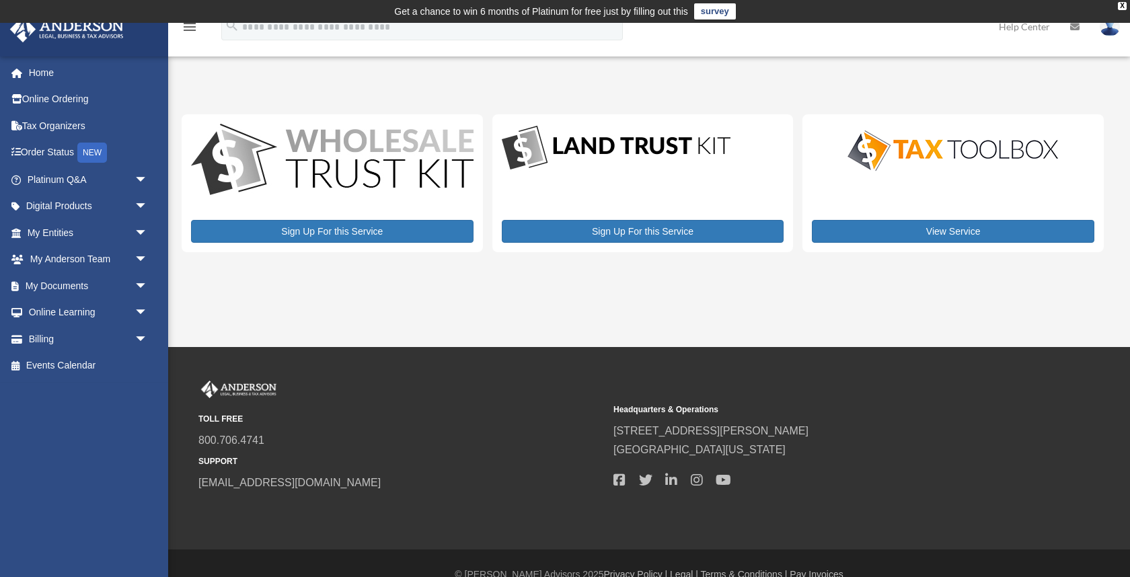
click at [82, 34] on img at bounding box center [67, 29] width 122 height 26
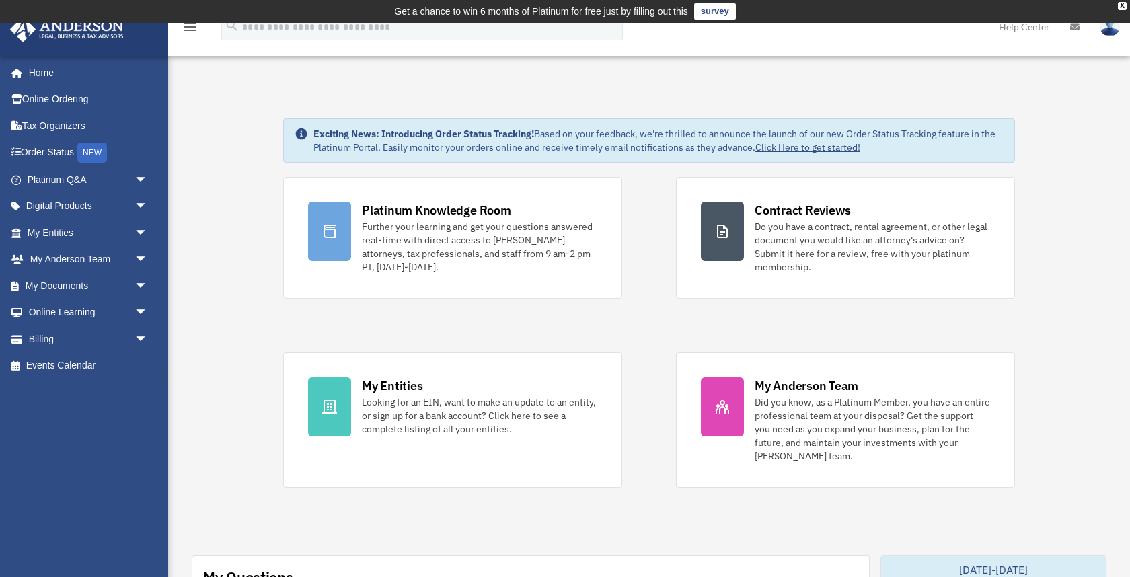
click at [88, 29] on img at bounding box center [67, 29] width 122 height 26
